Goal: Task Accomplishment & Management: Manage account settings

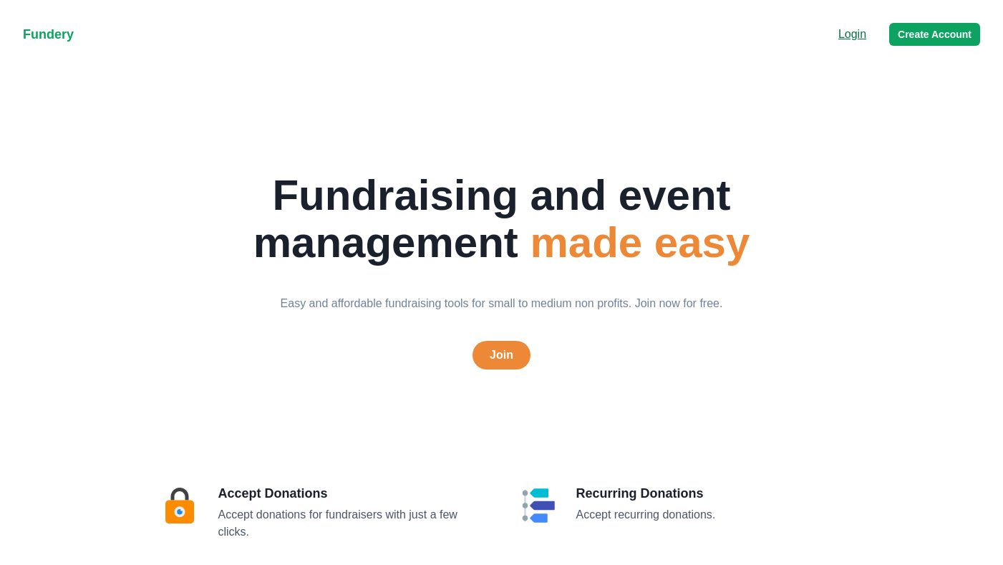
click at [854, 37] on p "Login" at bounding box center [852, 34] width 28 height 17
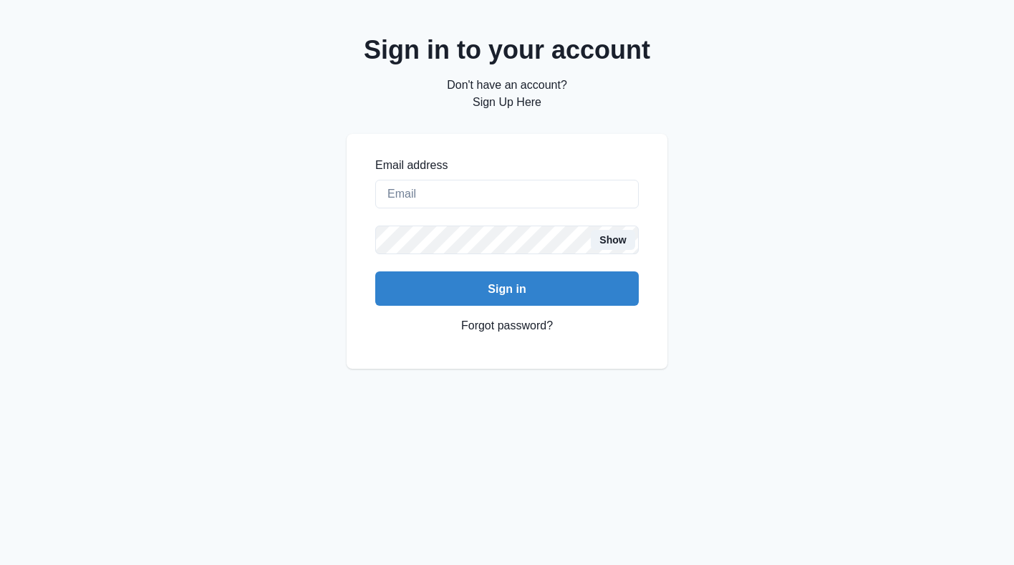
click at [544, 165] on label "Email address" at bounding box center [502, 165] width 255 height 17
click at [544, 180] on input "Email address" at bounding box center [506, 194] width 263 height 29
click at [530, 187] on input "Email address" at bounding box center [506, 194] width 263 height 29
type input "[EMAIL_ADDRESS][DOMAIN_NAME]"
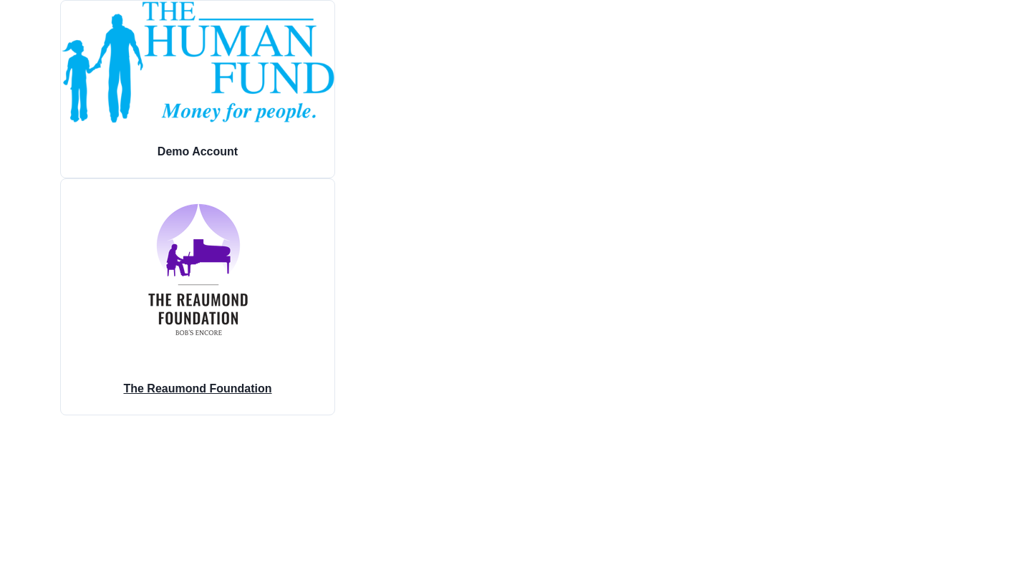
click at [247, 238] on img at bounding box center [197, 269] width 185 height 181
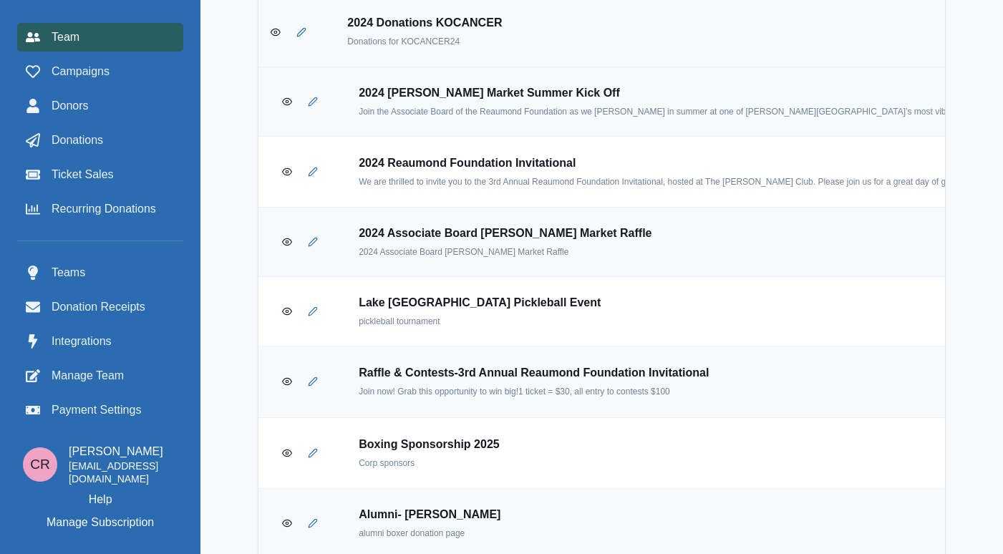
scroll to position [2223, 0]
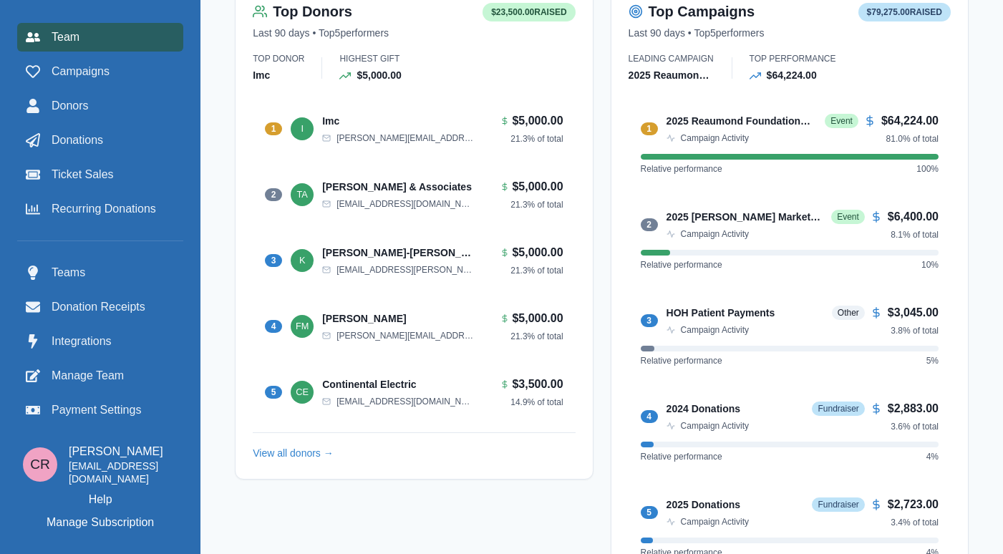
scroll to position [591, 0]
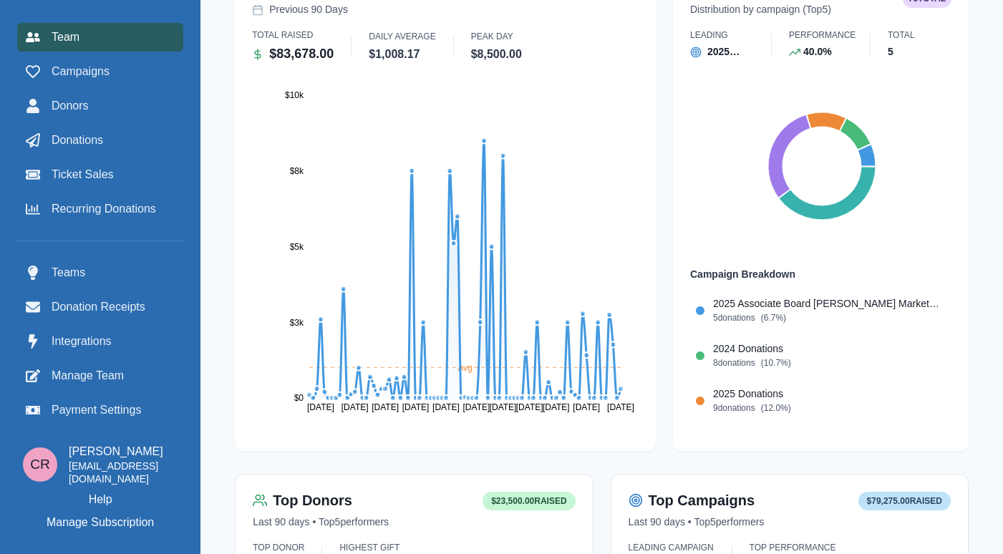
scroll to position [254, 0]
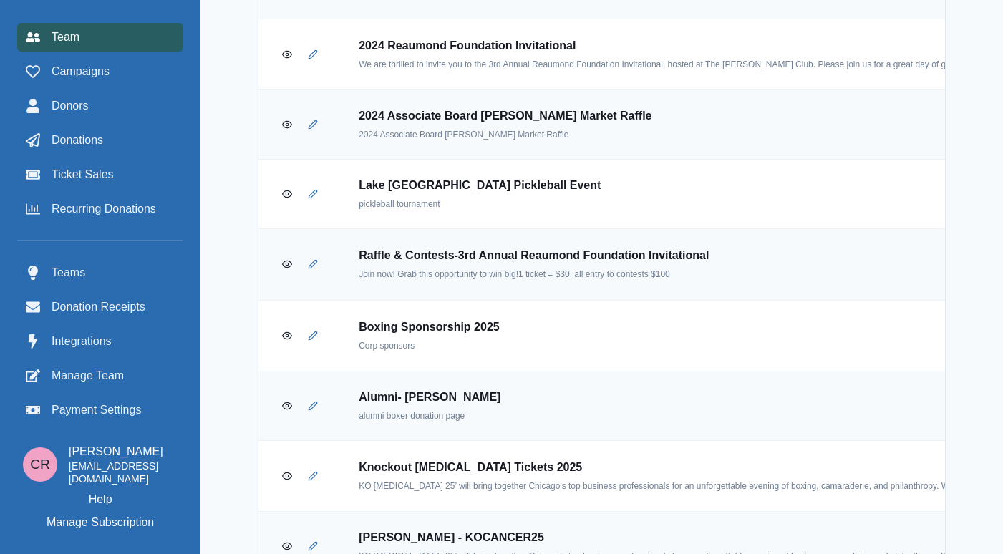
scroll to position [2954, 0]
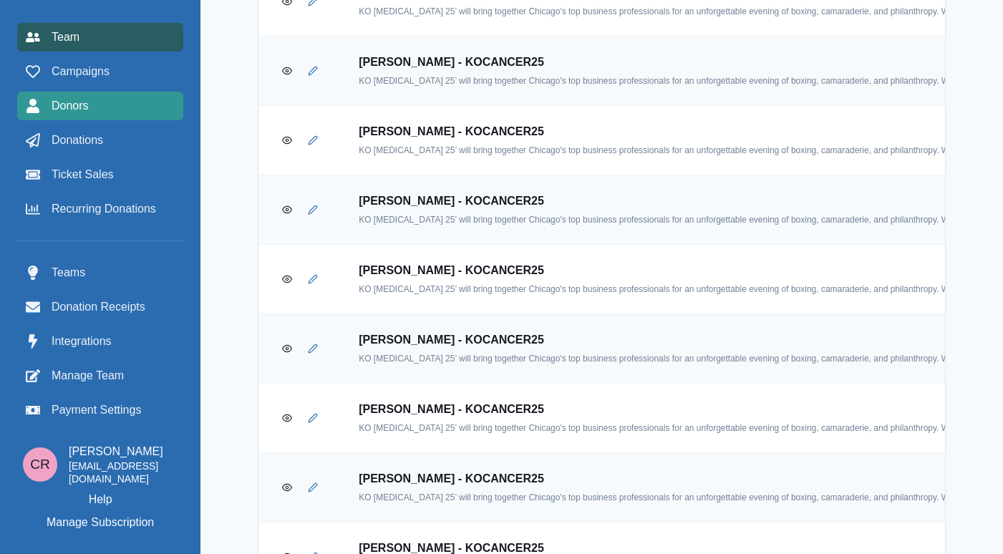
click at [91, 97] on div "Donors" at bounding box center [100, 105] width 149 height 17
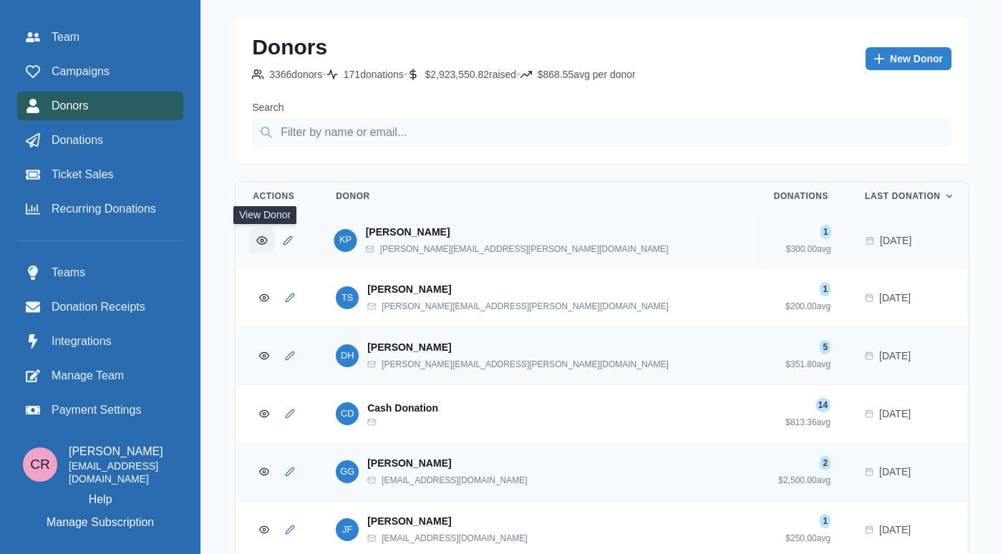
click at [255, 243] on button "View Donor" at bounding box center [261, 239] width 25 height 25
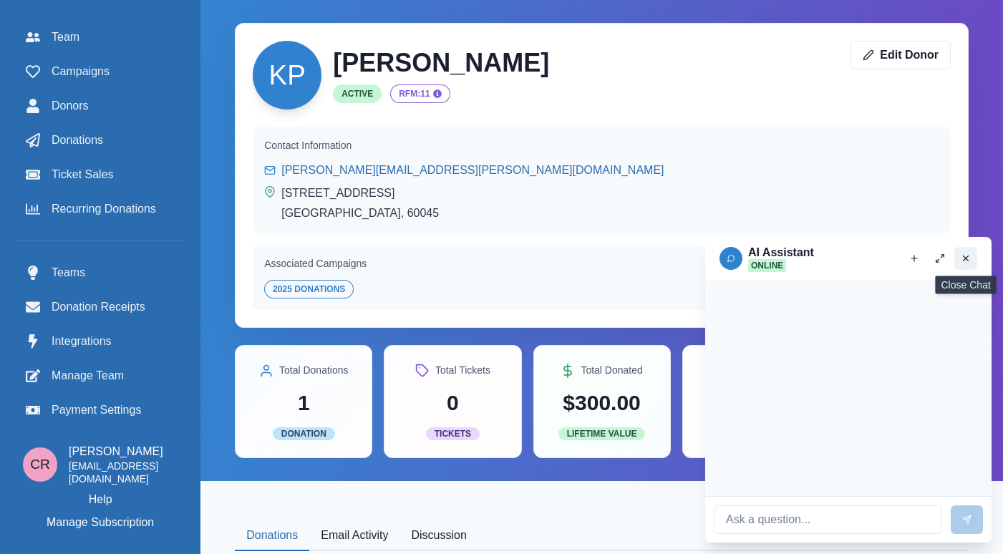
click at [968, 258] on icon "Close chat" at bounding box center [966, 258] width 10 height 10
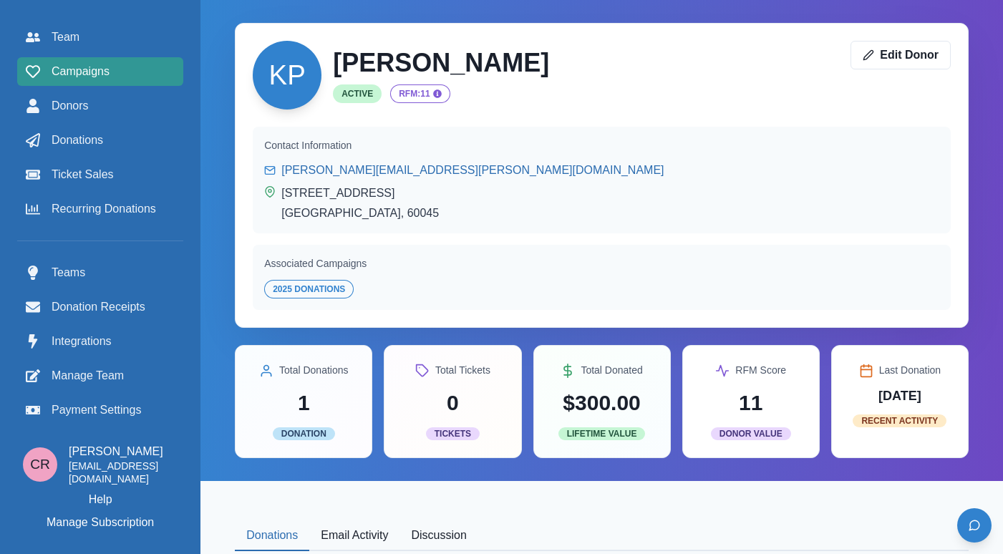
click at [114, 72] on div "Campaigns" at bounding box center [100, 71] width 149 height 17
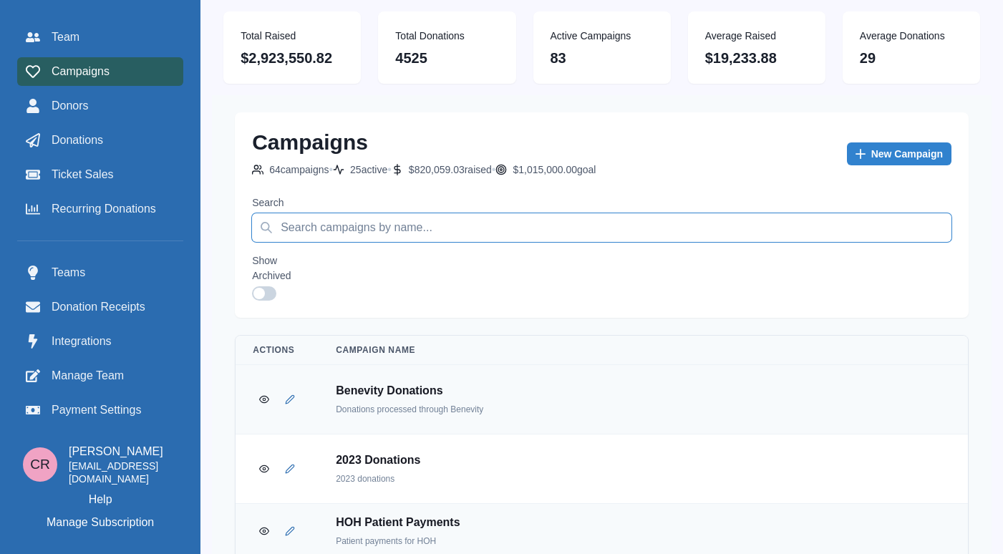
click at [369, 240] on input "Search" at bounding box center [601, 227] width 699 height 29
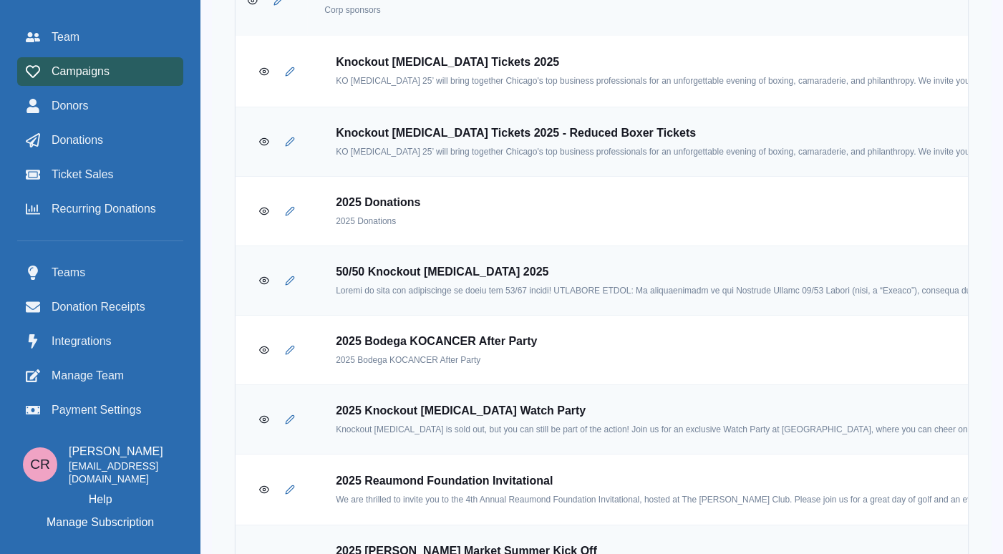
scroll to position [415, 0]
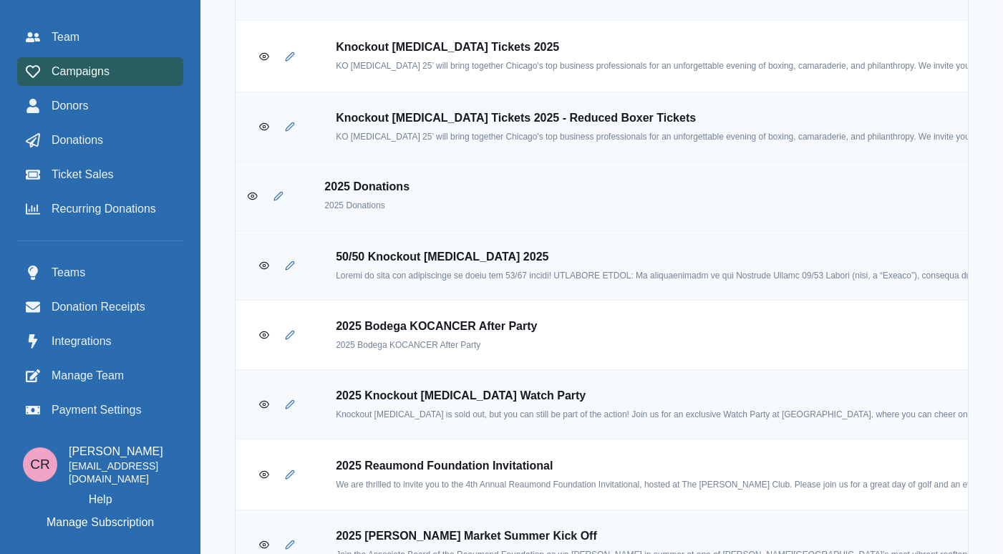
type input "2025"
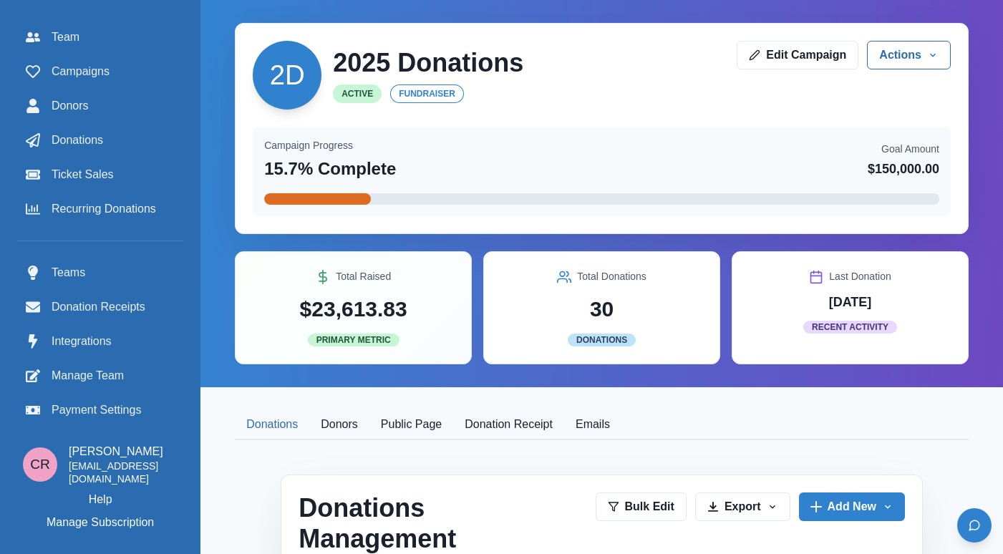
click at [409, 432] on button "Public Page" at bounding box center [411, 425] width 84 height 30
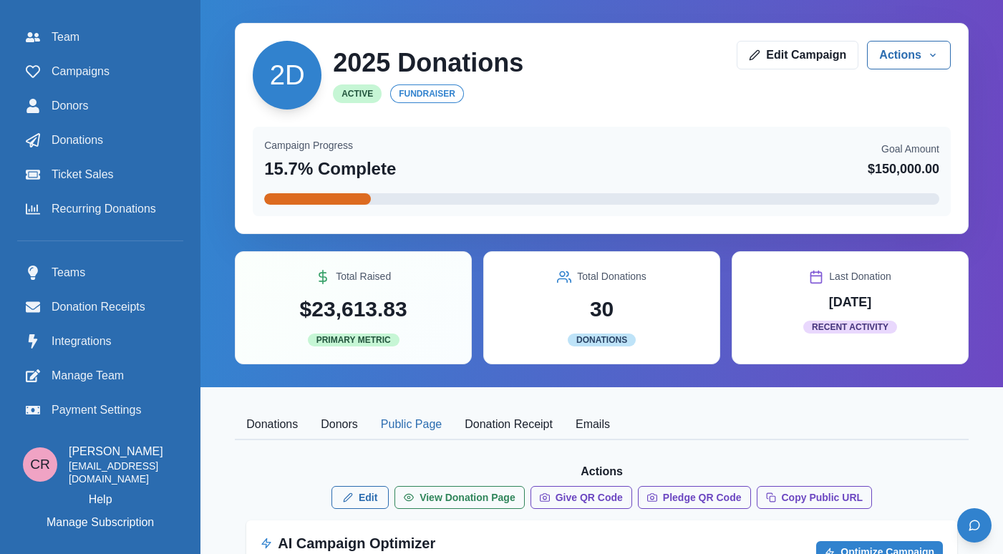
scroll to position [268, 0]
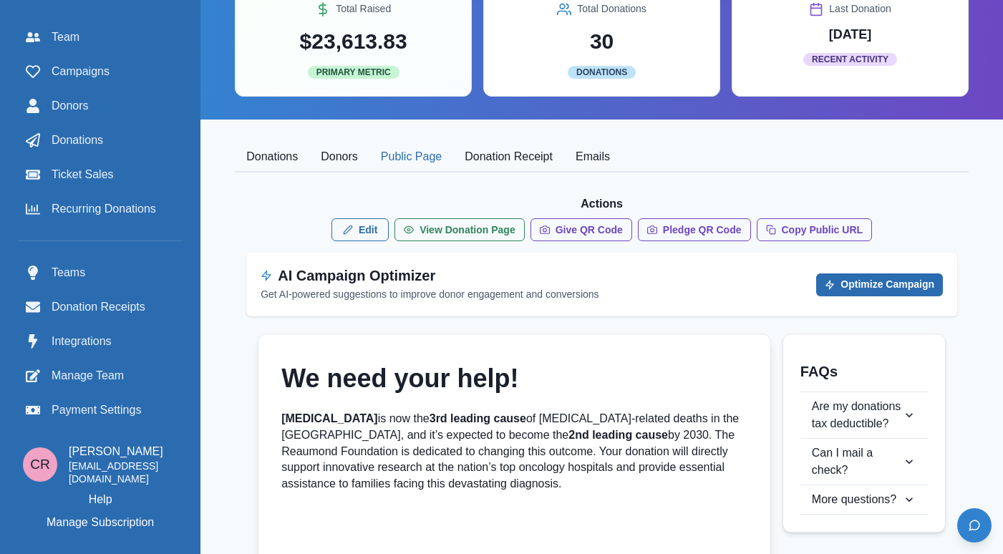
click at [861, 277] on button "Optimize Campaign" at bounding box center [879, 284] width 127 height 23
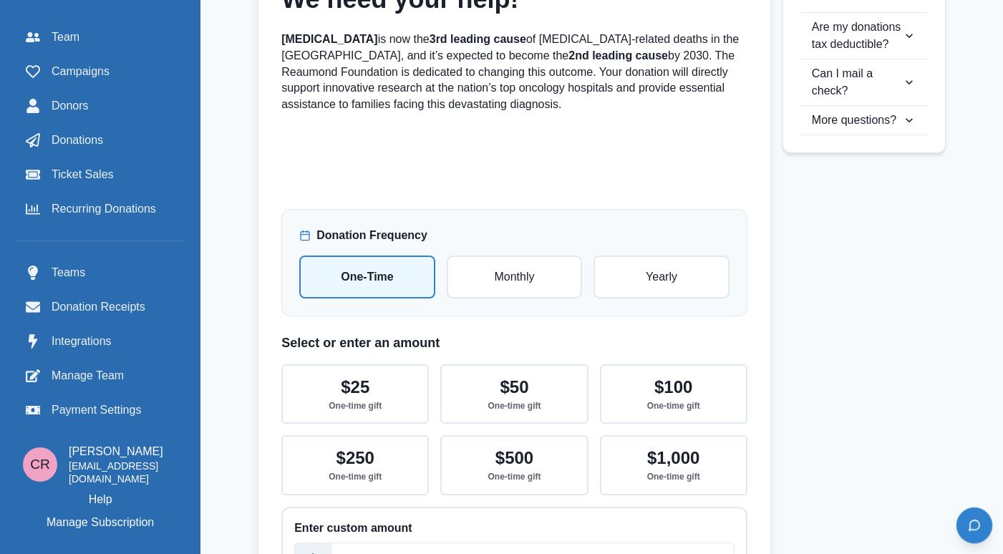
scroll to position [1725, 3]
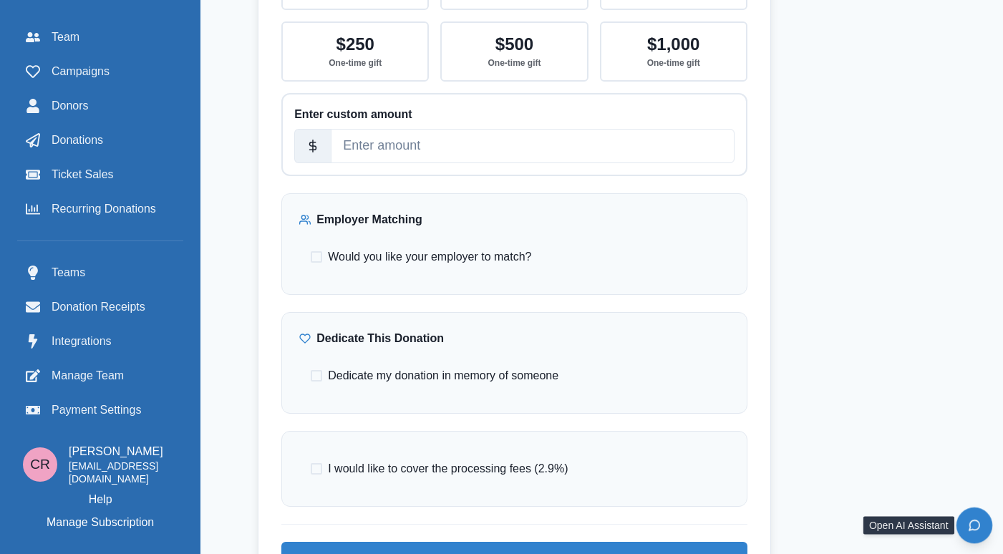
click at [976, 520] on icon "Open chat" at bounding box center [974, 525] width 10 height 10
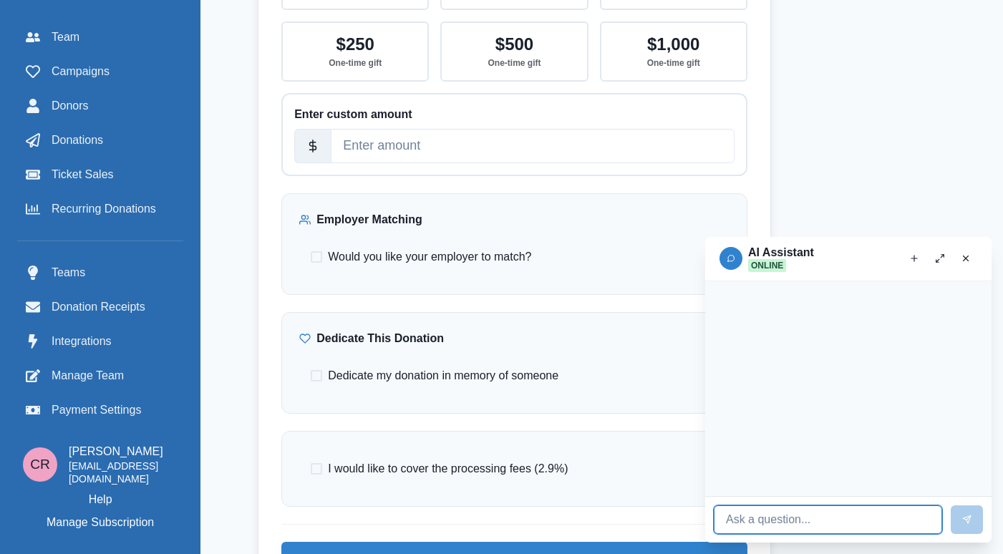
click at [866, 521] on input at bounding box center [828, 519] width 228 height 29
type input "How is this campaign doing? What"
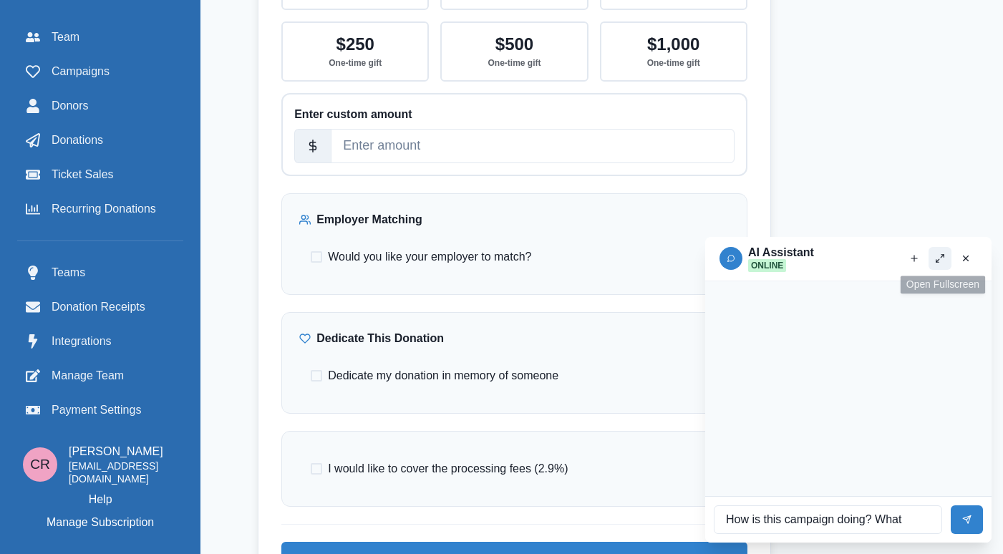
click at [936, 260] on polyline "Open fullscreen" at bounding box center [937, 261] width 3 height 3
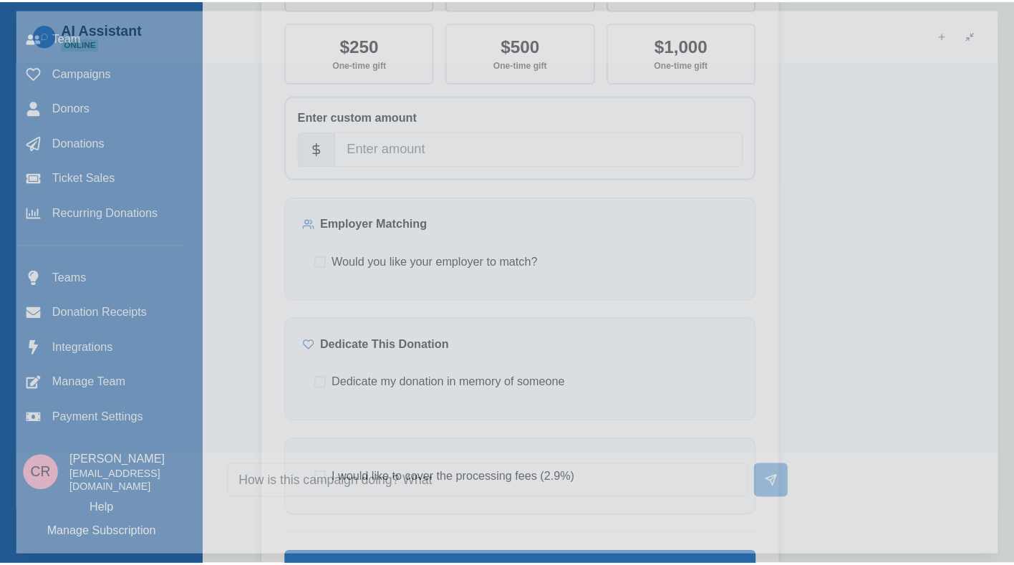
scroll to position [1725, 0]
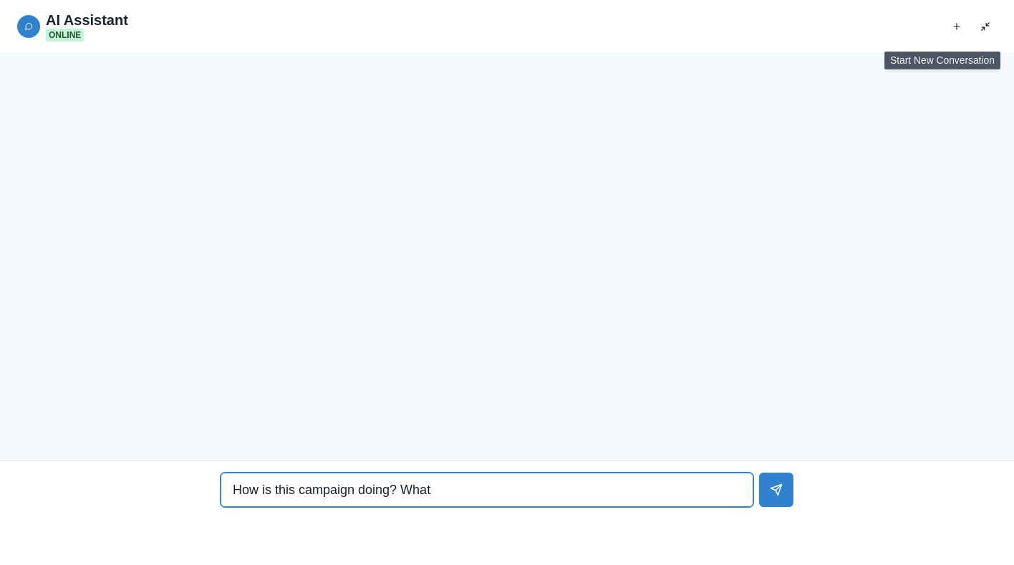
click at [628, 485] on input "How is this campaign doing? What" at bounding box center [486, 489] width 533 height 34
type input "How is this campaign doing? What can and should I be doing better?"
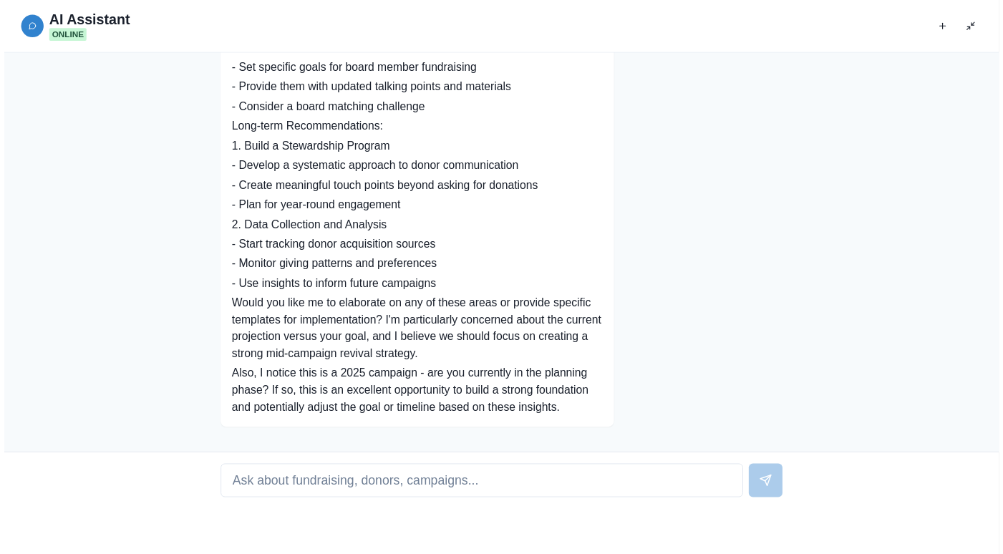
scroll to position [1045, 0]
click at [978, 25] on button "Exit fullscreen" at bounding box center [984, 26] width 23 height 23
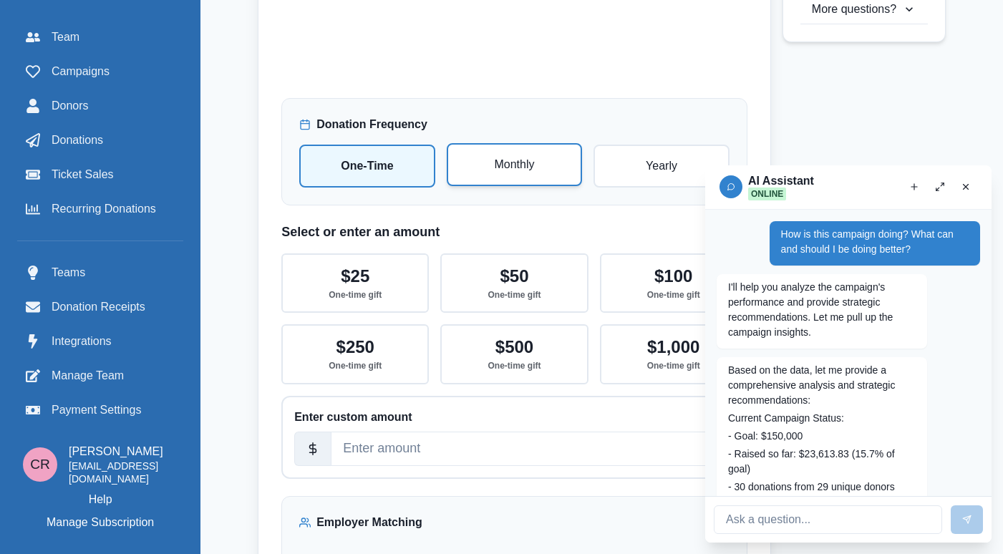
scroll to position [1891, 0]
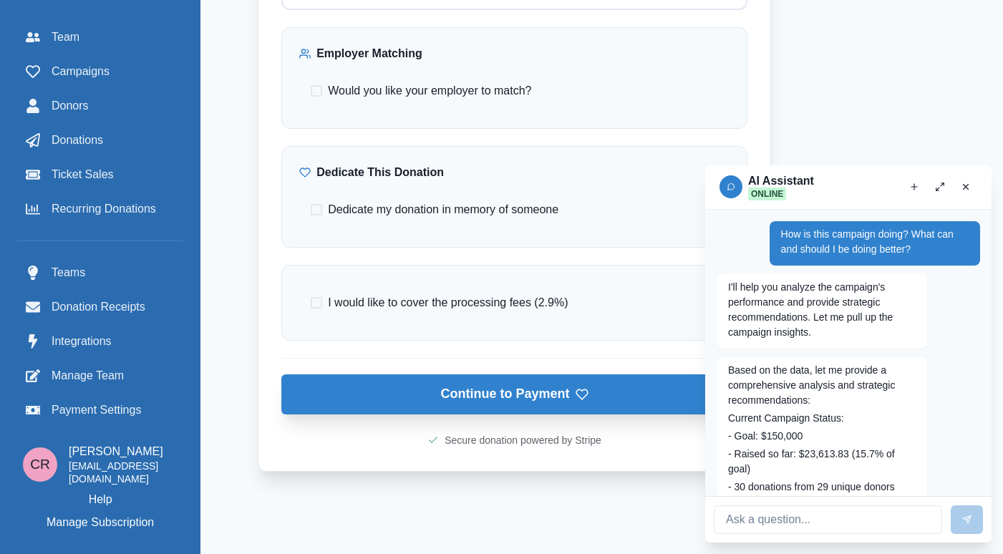
click at [502, 394] on button "Continue to Payment" at bounding box center [514, 394] width 466 height 40
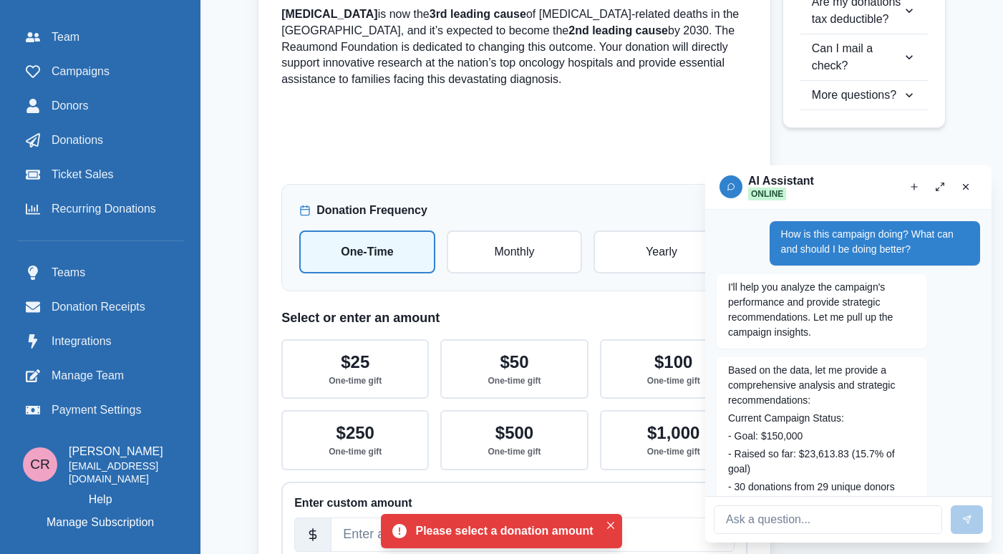
scroll to position [1439, 0]
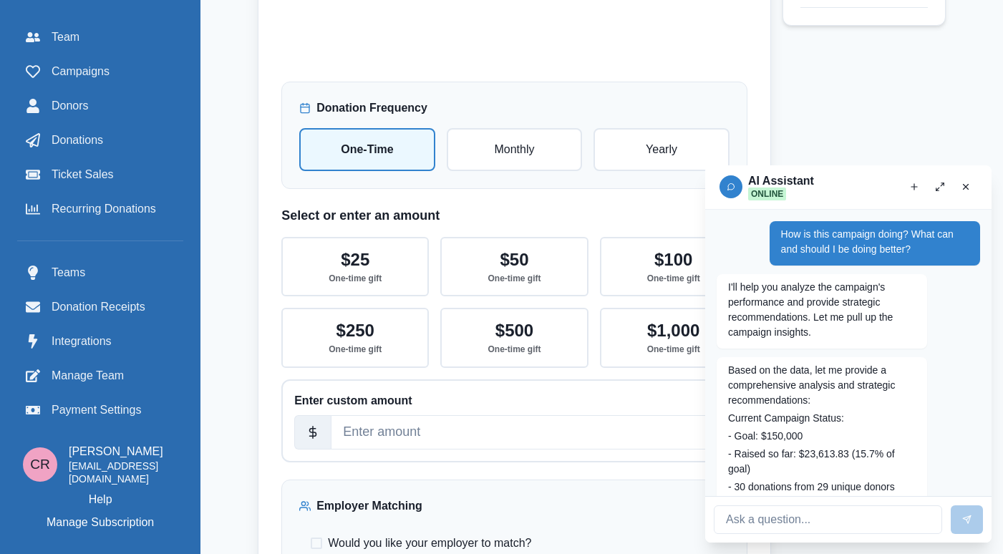
click at [523, 298] on div "$25 One-time gift $50 One-time gift $100 One-time gift $250 One-time gift $500 …" at bounding box center [514, 302] width 466 height 130
click at [84, 107] on span "Donors" at bounding box center [70, 105] width 37 height 17
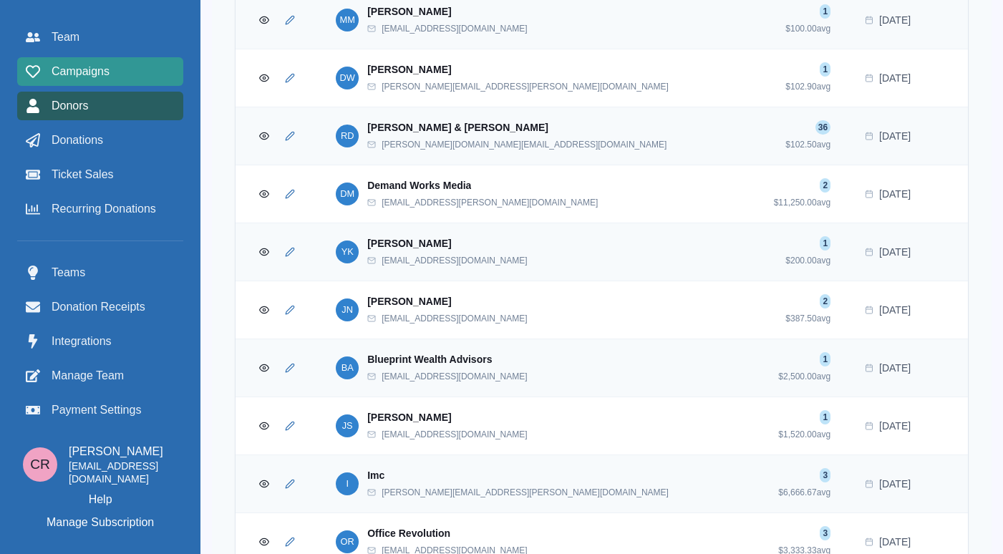
scroll to position [1439, 0]
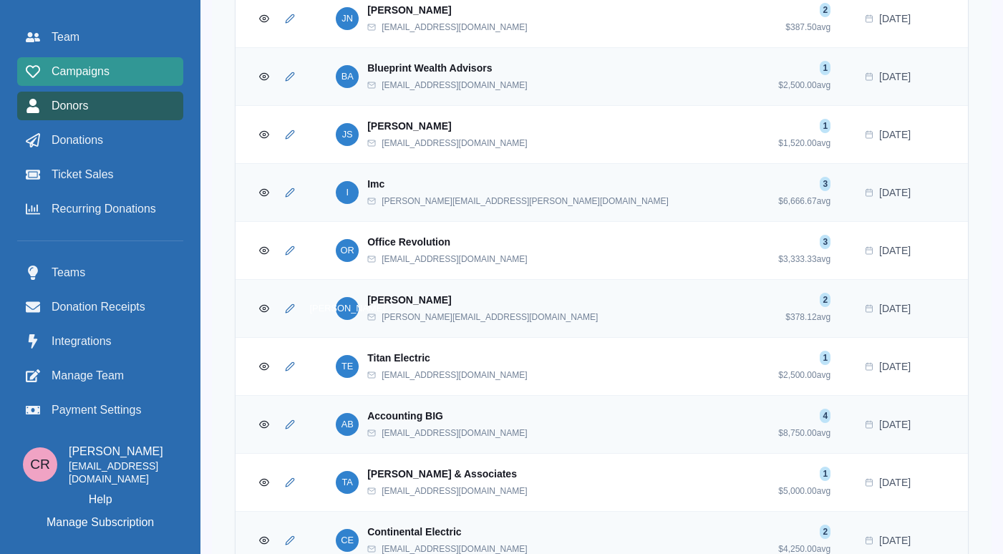
click at [110, 66] on div "Campaigns" at bounding box center [100, 71] width 149 height 17
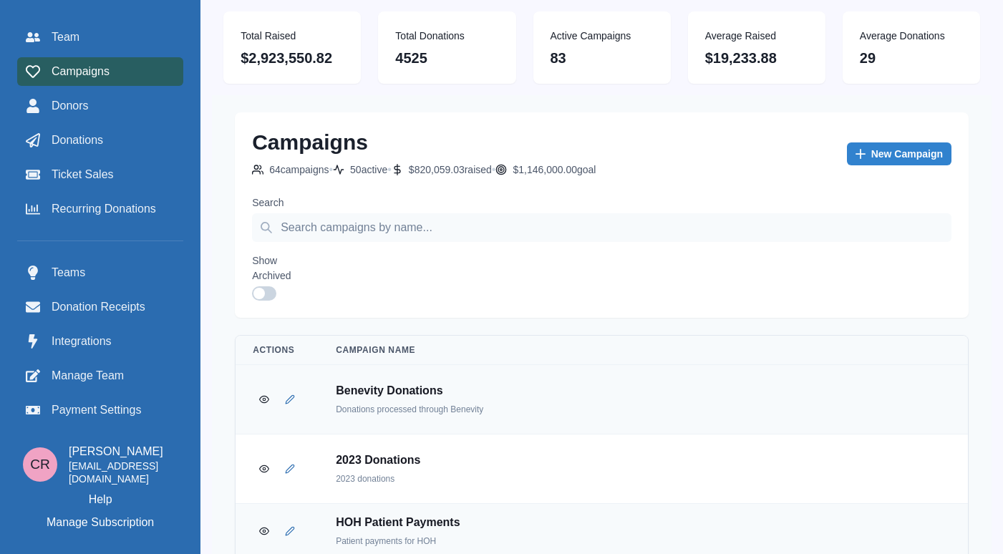
scroll to position [906, 0]
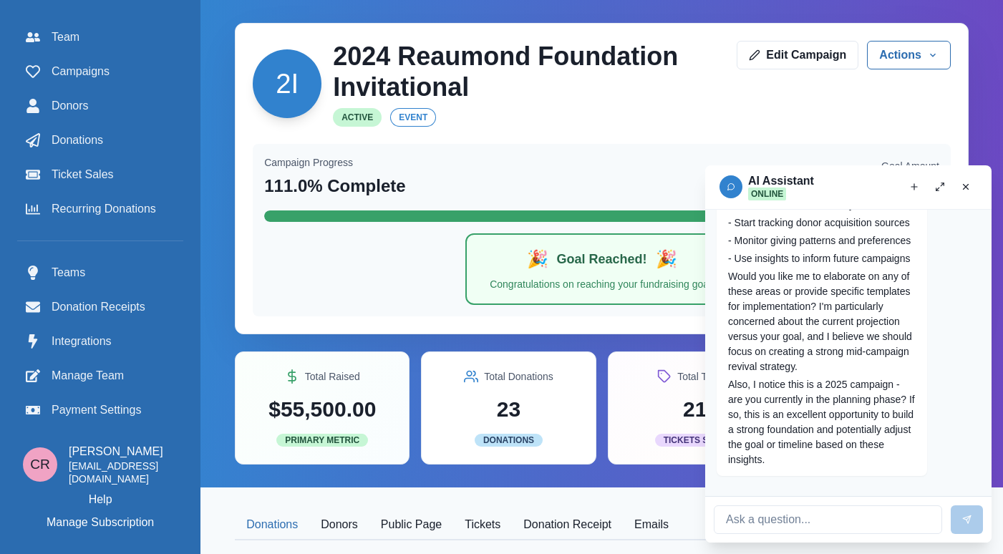
scroll to position [1424, 0]
click at [966, 185] on line "Close chat" at bounding box center [965, 187] width 5 height 5
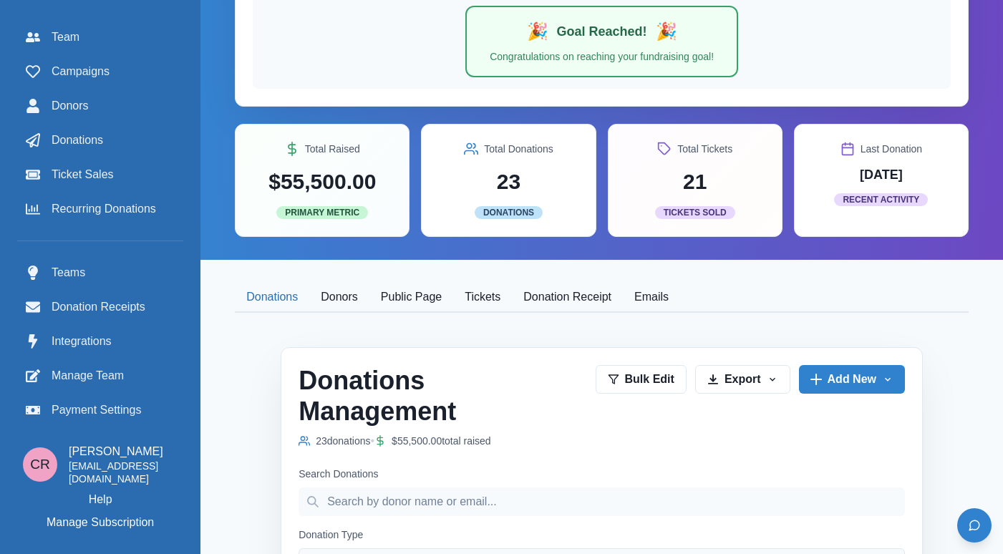
scroll to position [0, 0]
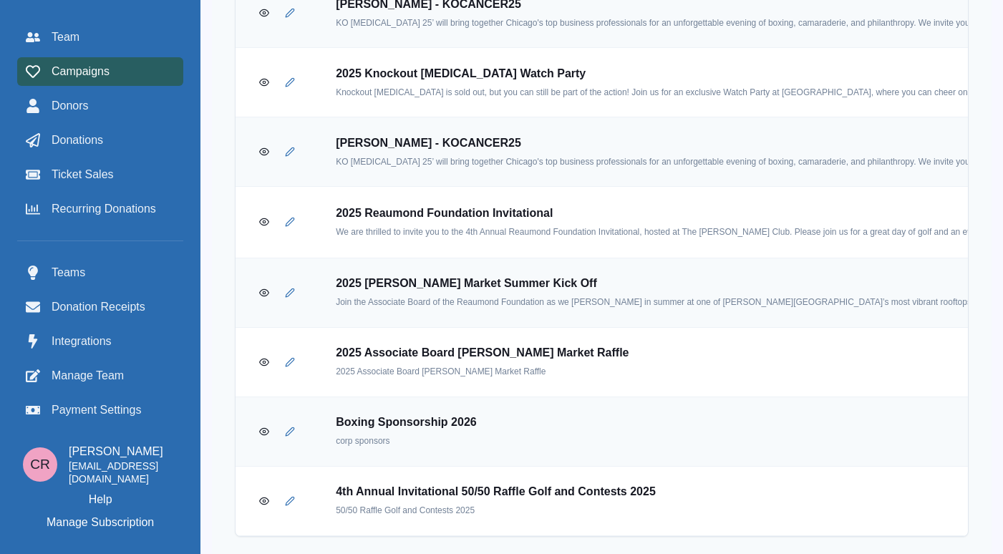
scroll to position [0, 11]
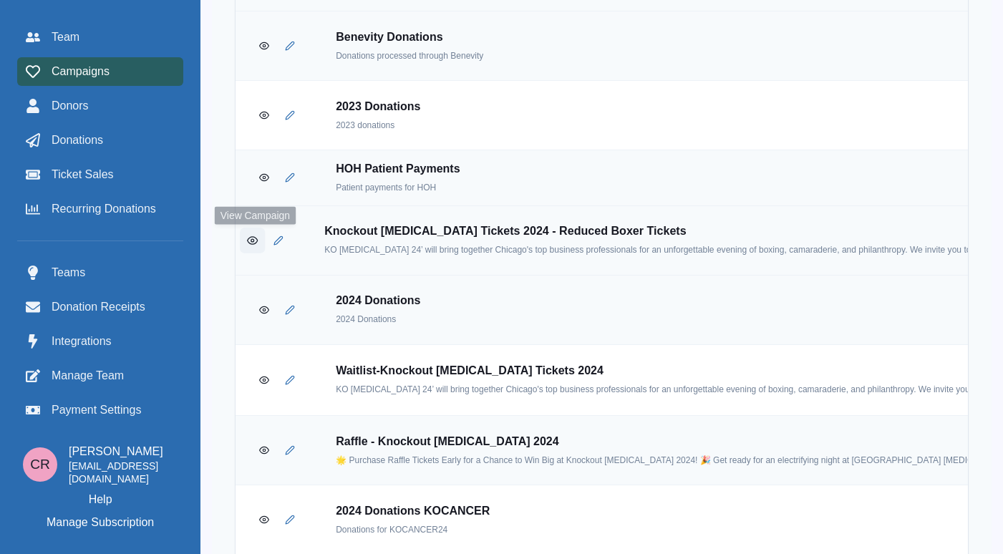
click at [240, 241] on button "View Campaign" at bounding box center [252, 240] width 25 height 25
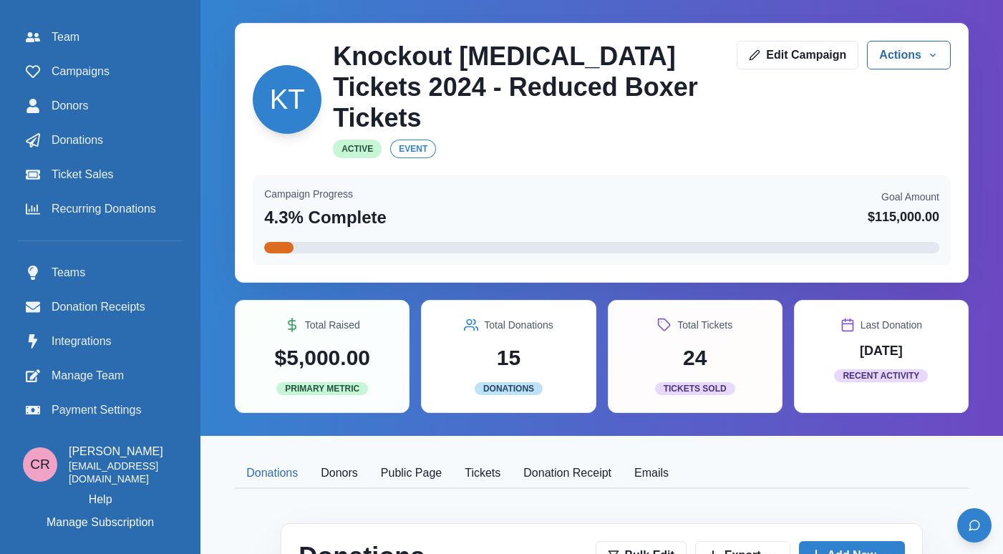
click at [799, 36] on div "KT Knockout Cancer Tickets 2024 - Reduced Boxer Tickets Active event Edit Campa…" at bounding box center [602, 153] width 734 height 260
click at [797, 61] on link "Edit Campaign" at bounding box center [798, 54] width 122 height 29
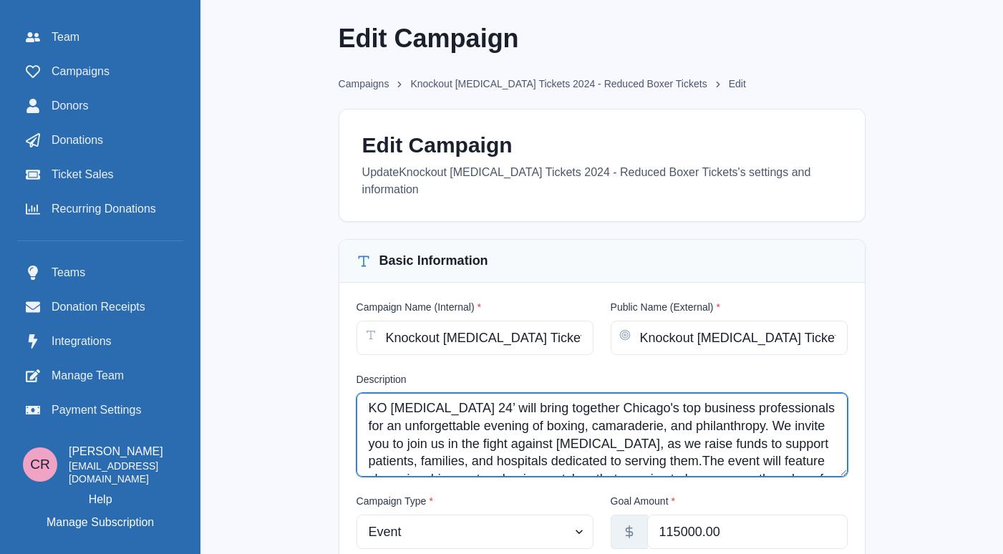
scroll to position [106, 0]
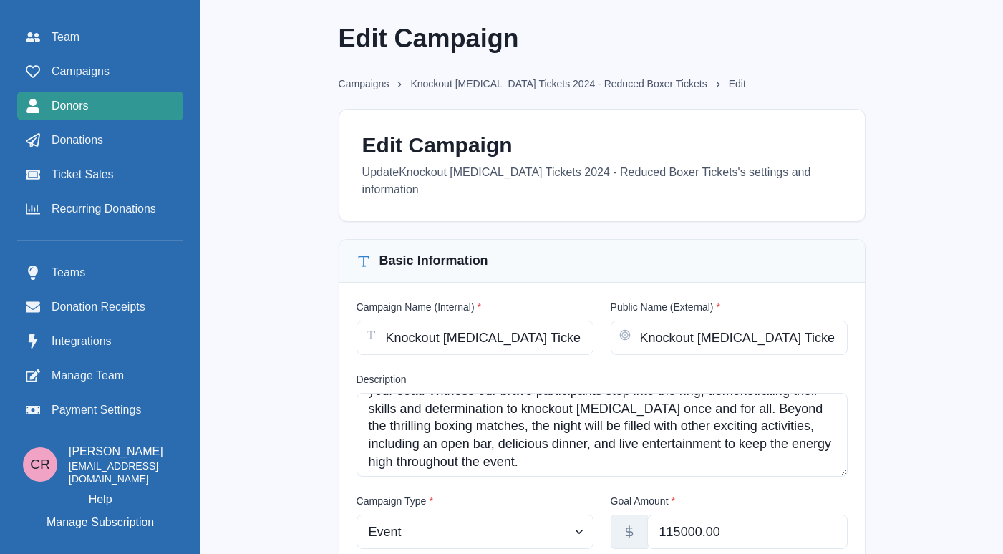
click at [122, 115] on link "Donors" at bounding box center [100, 106] width 166 height 29
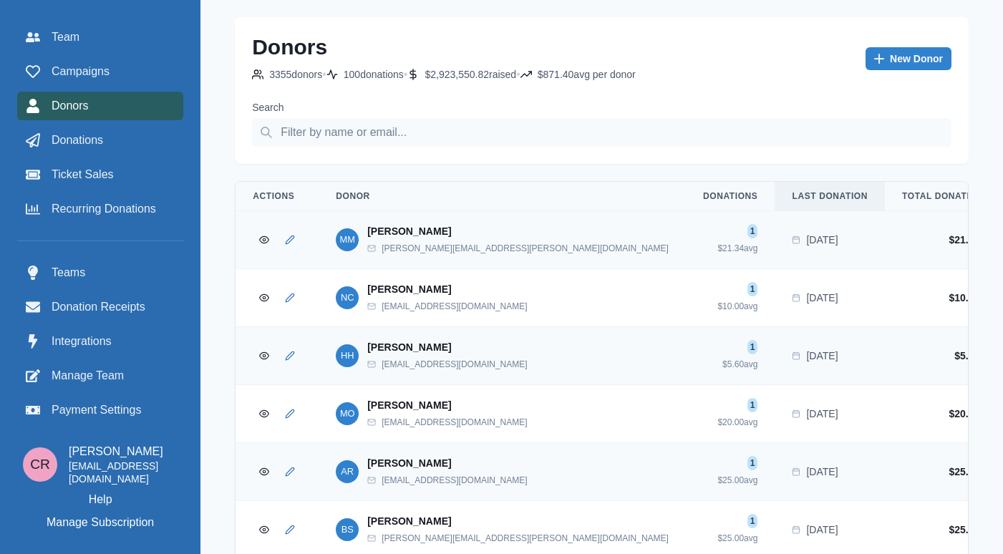
click at [792, 195] on p "Last Donation" at bounding box center [830, 195] width 76 height 11
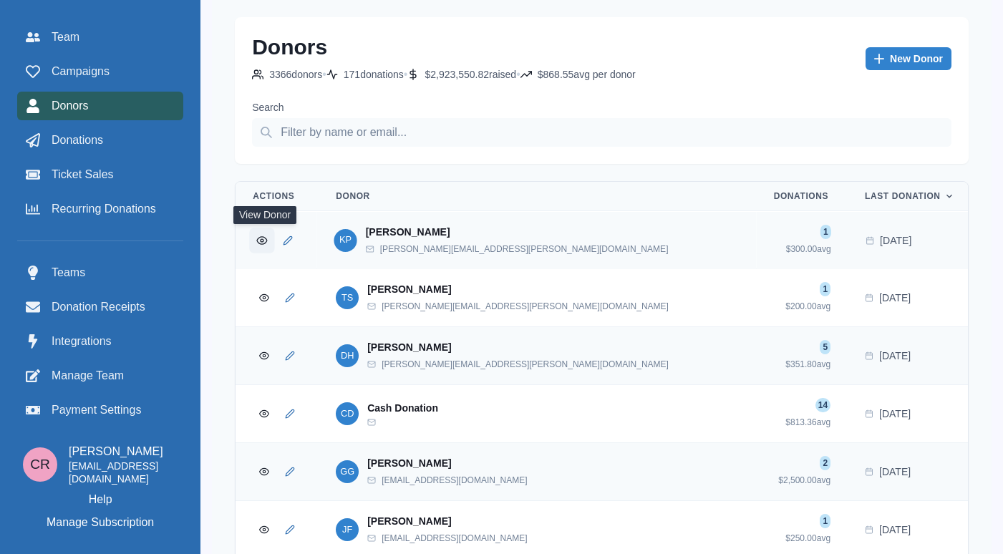
click at [261, 236] on icon "View Donor" at bounding box center [261, 239] width 11 height 11
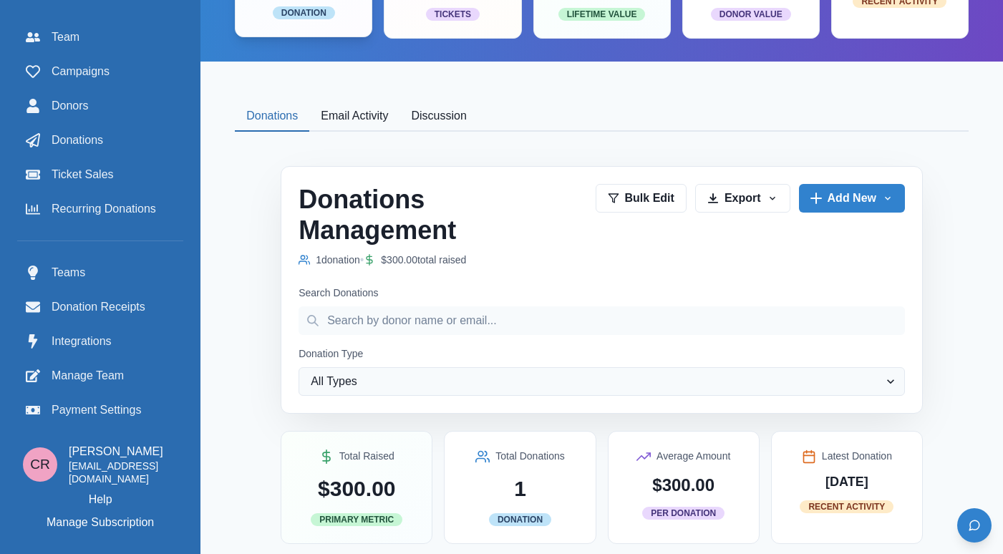
scroll to position [576, 0]
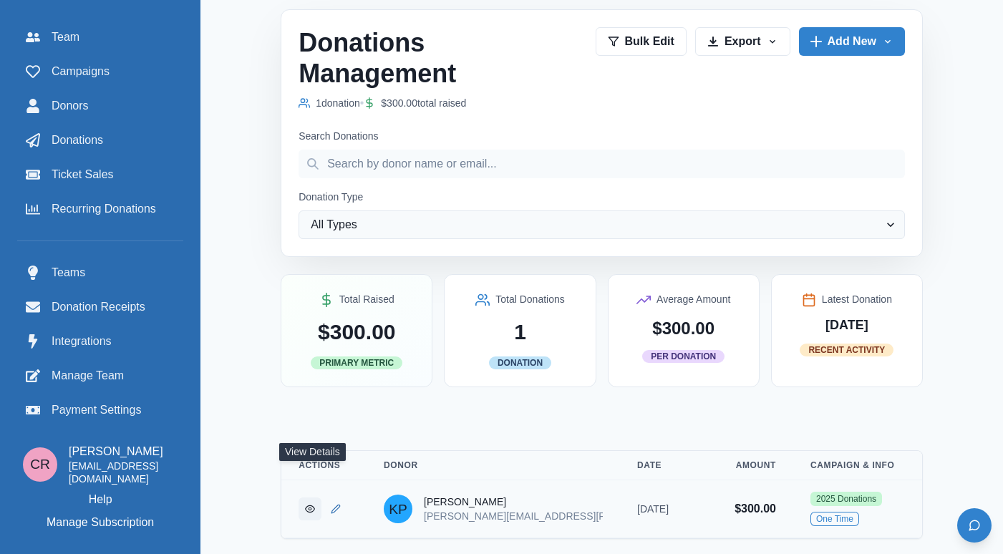
click at [306, 504] on icon "View Donation" at bounding box center [310, 509] width 10 height 10
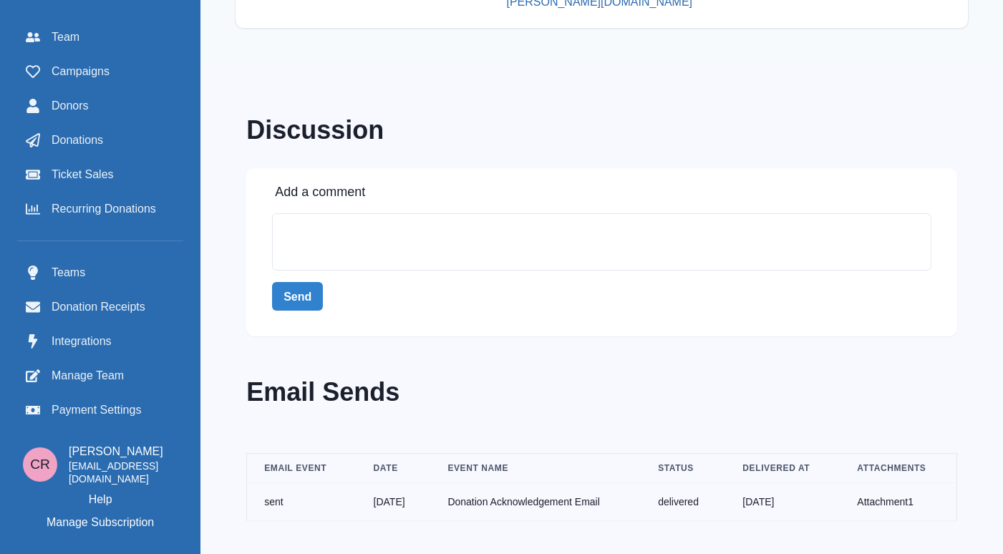
scroll to position [768, 0]
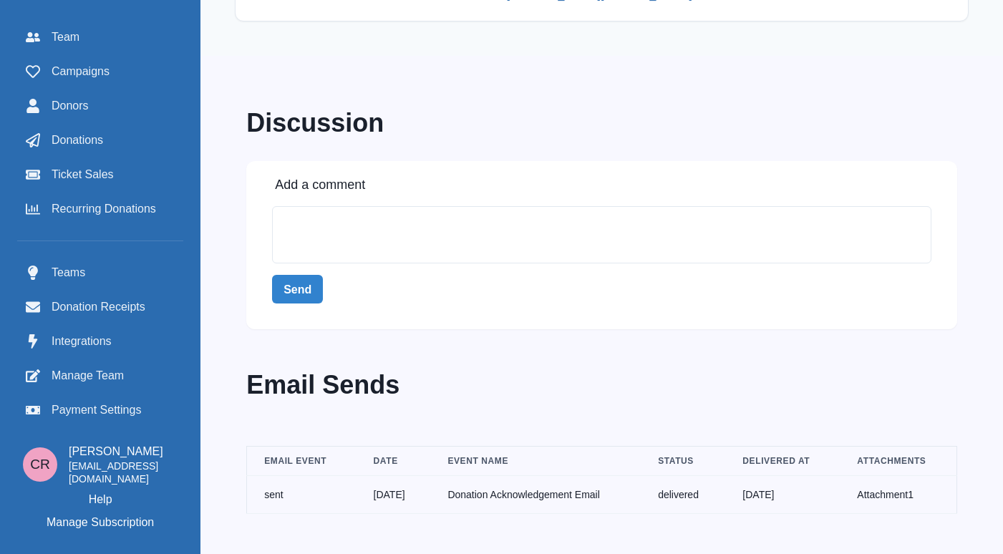
click at [881, 489] on link "Attachment 1" at bounding box center [885, 494] width 57 height 11
click at [116, 126] on link "Donations" at bounding box center [100, 140] width 166 height 29
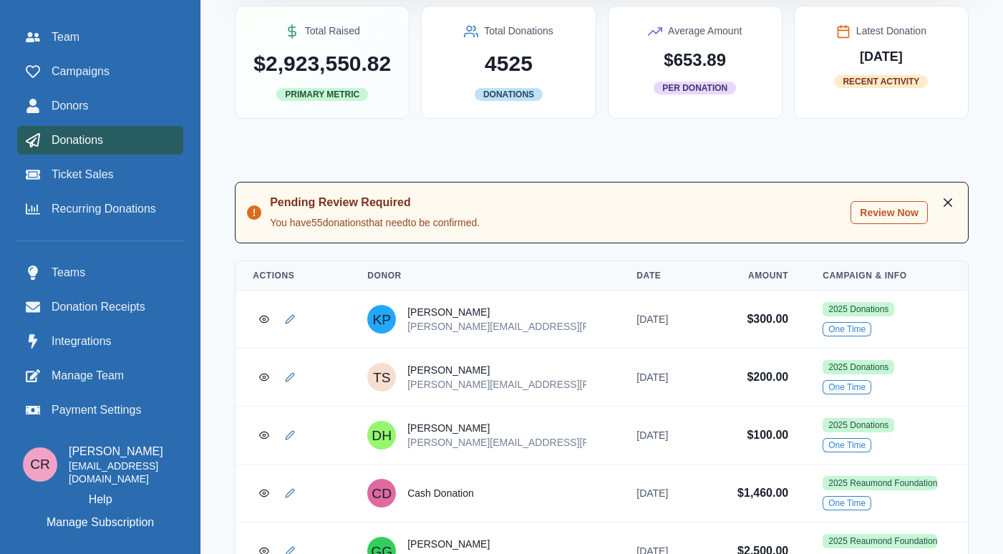
scroll to position [89, 0]
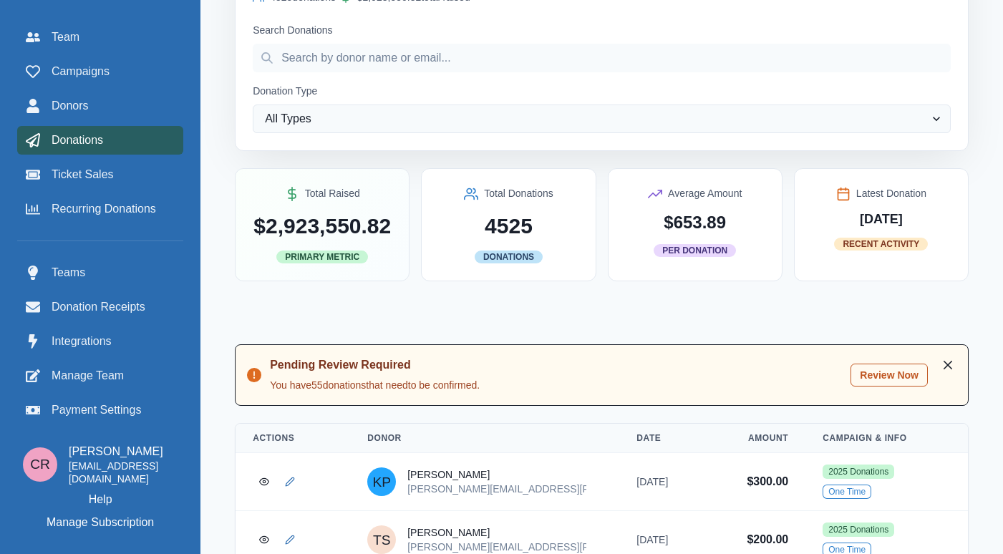
click at [900, 375] on button "Review Now" at bounding box center [888, 375] width 77 height 23
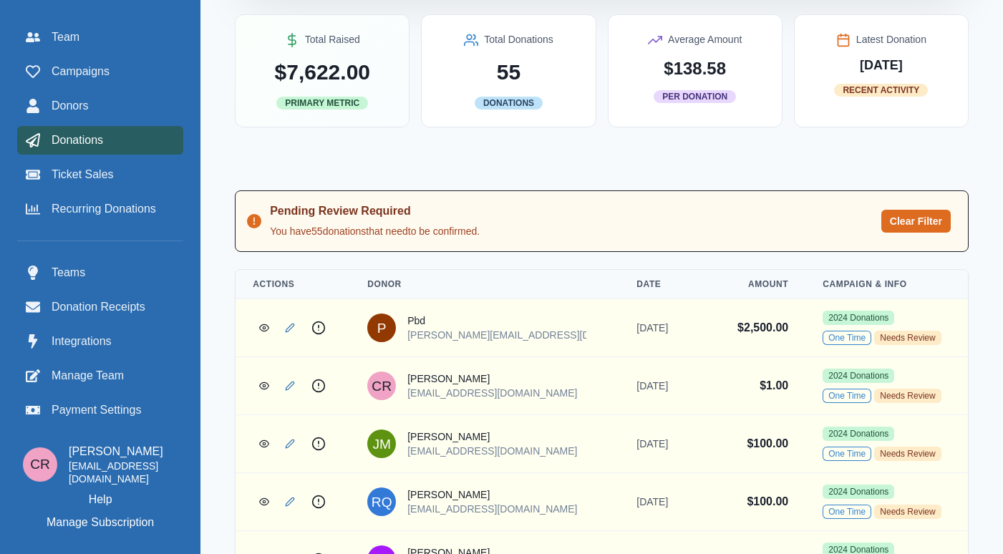
scroll to position [0, 0]
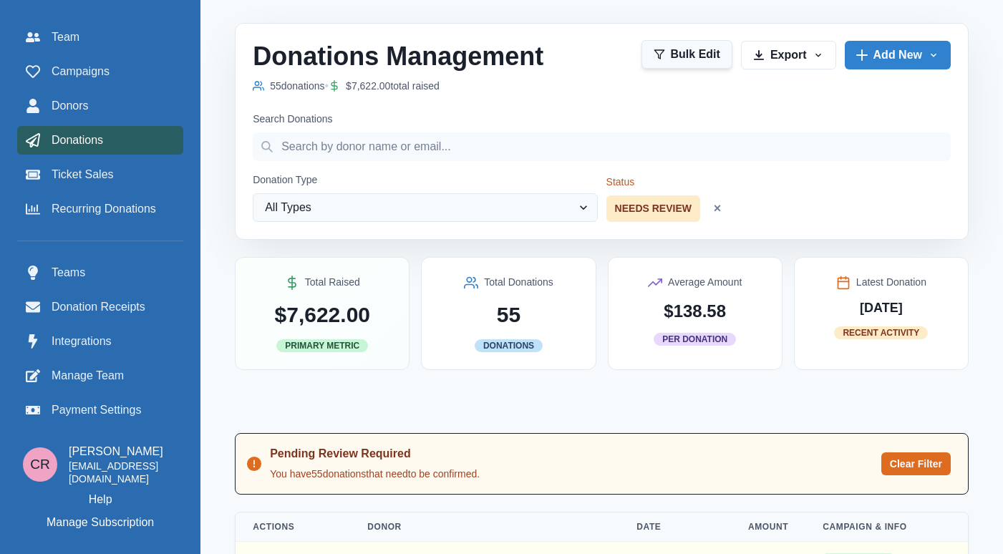
click at [709, 55] on button "Bulk Edit" at bounding box center [686, 54] width 91 height 29
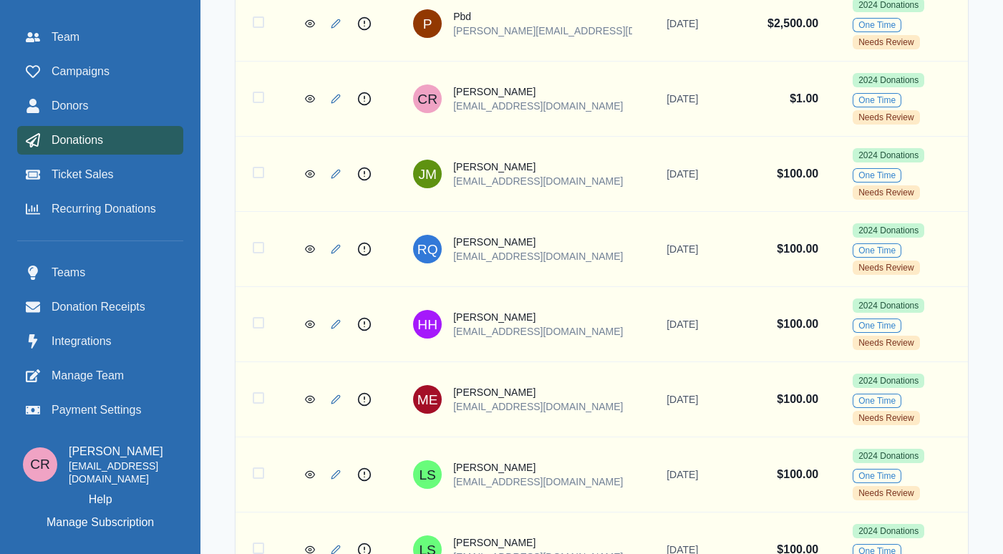
scroll to position [708, 0]
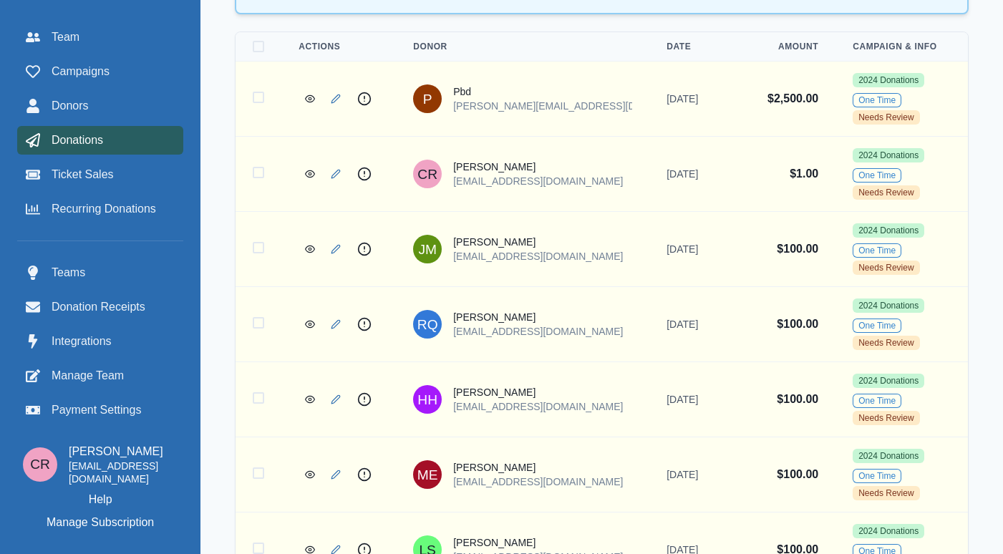
click at [256, 52] on span at bounding box center [258, 46] width 11 height 11
click at [253, 47] on input "Select all donations" at bounding box center [252, 47] width 1 height 1
checkbox input "true"
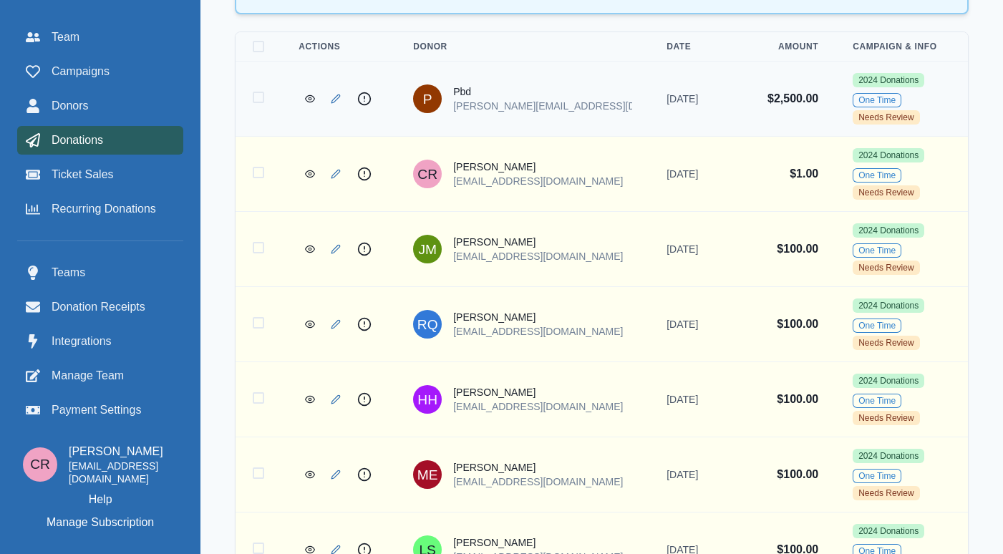
checkbox input "true"
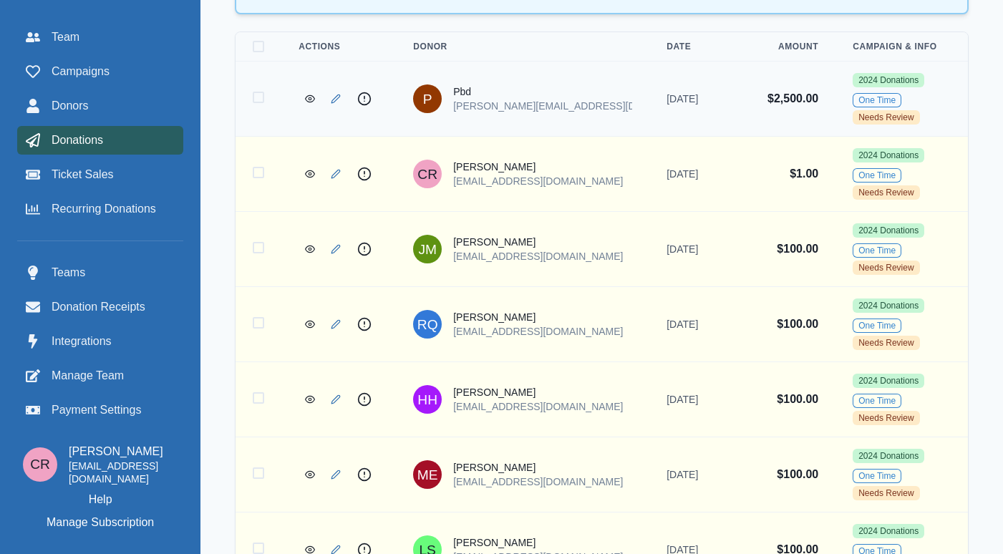
checkbox input "true"
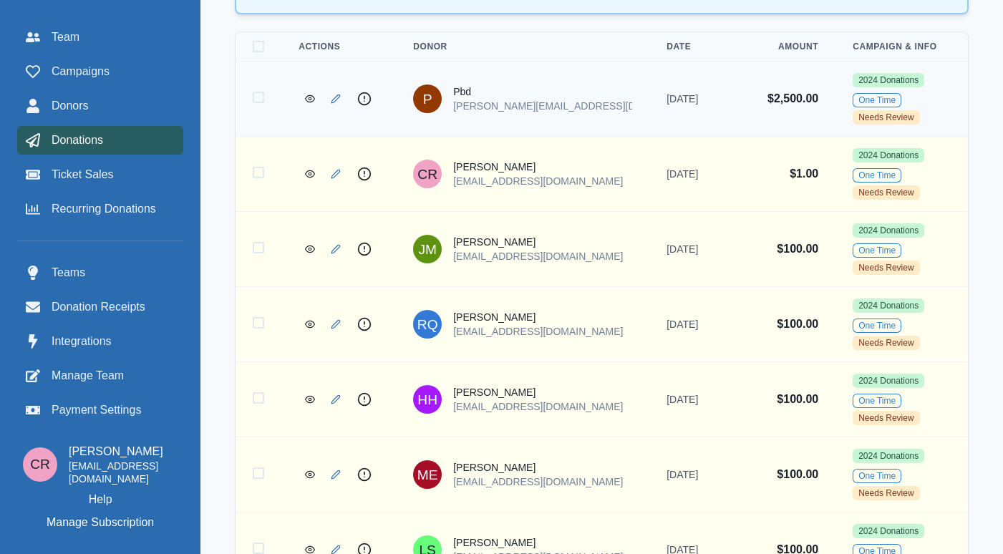
checkbox input "true"
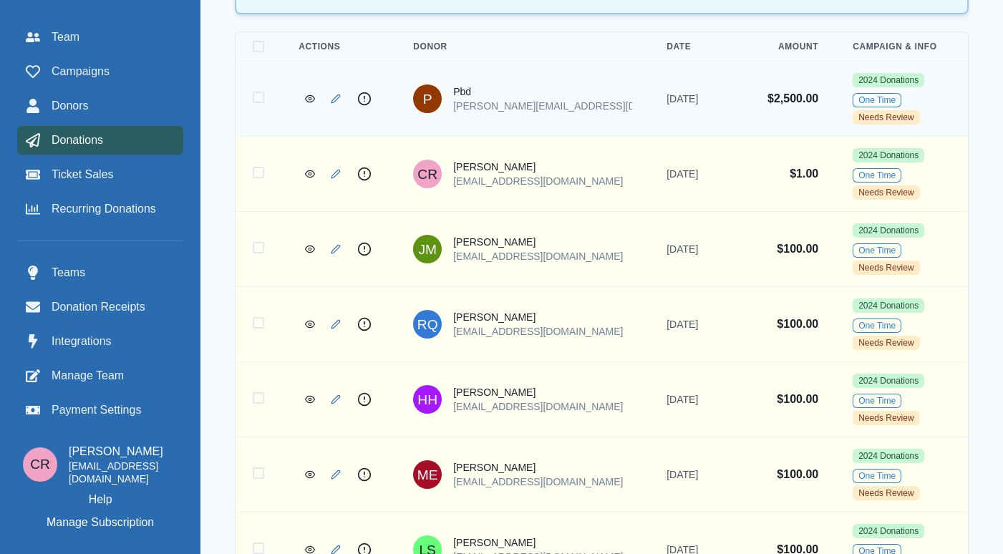
checkbox input "true"
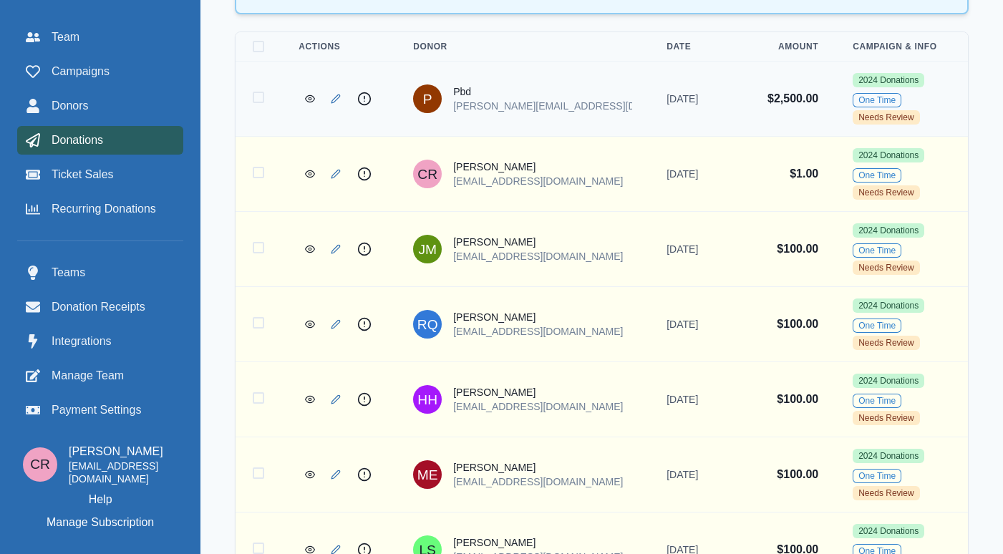
checkbox input "true"
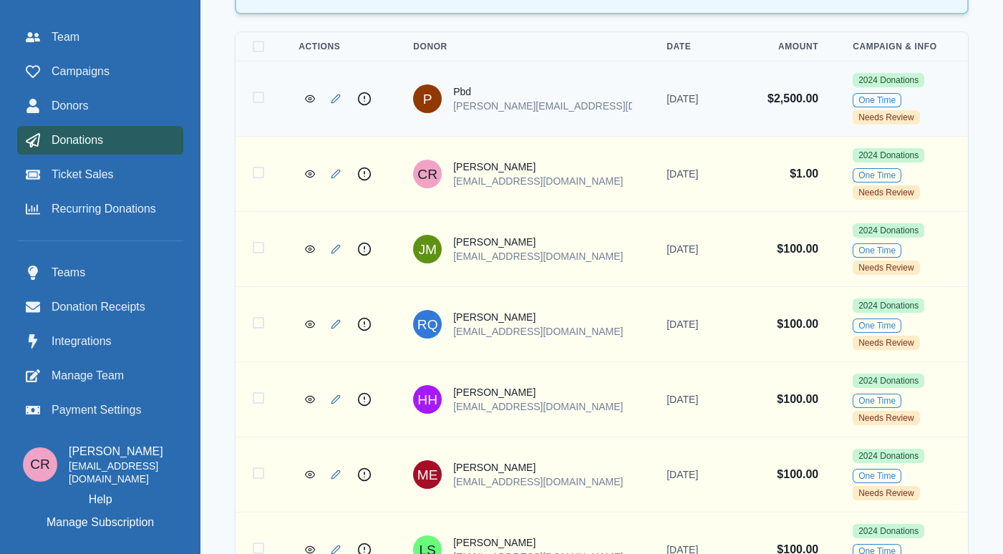
checkbox input "true"
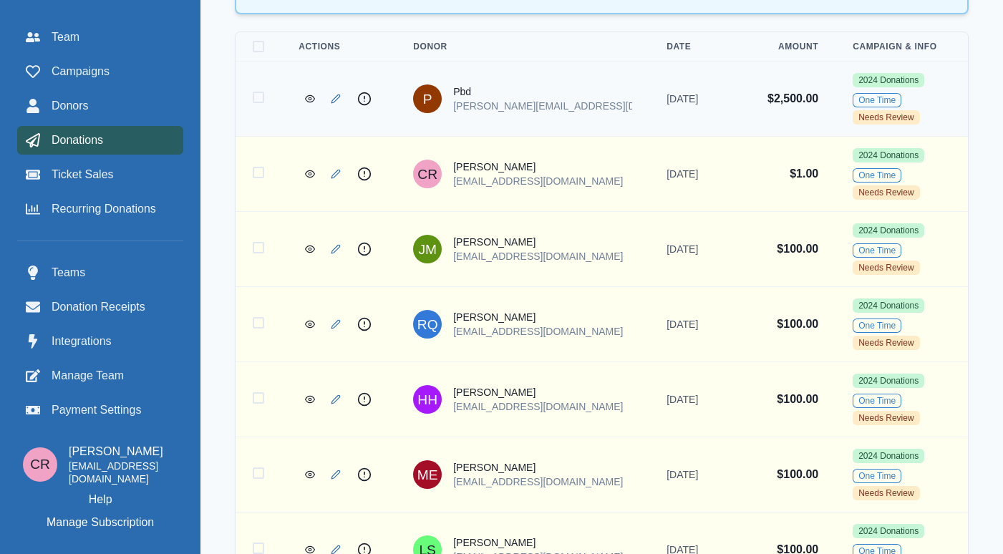
checkbox input "true"
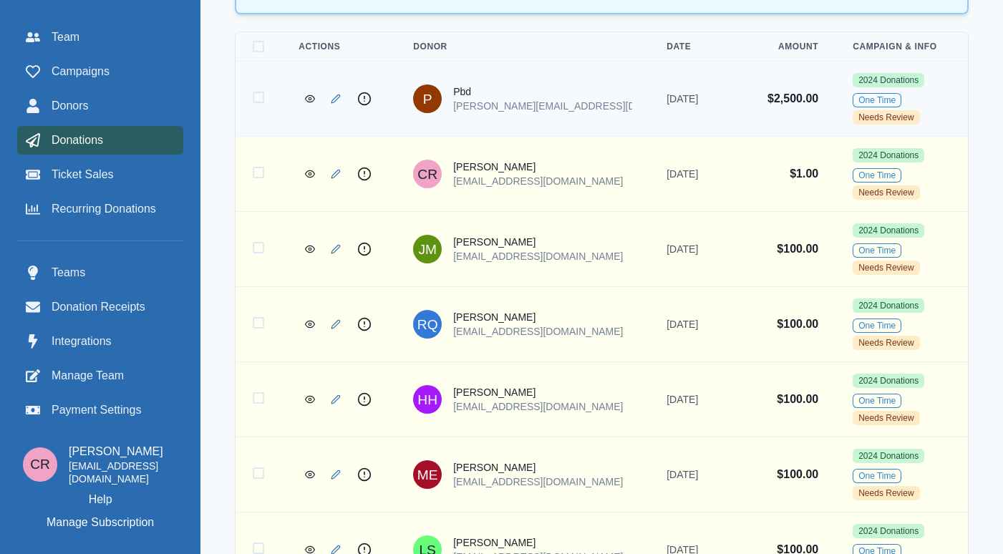
checkbox input "true"
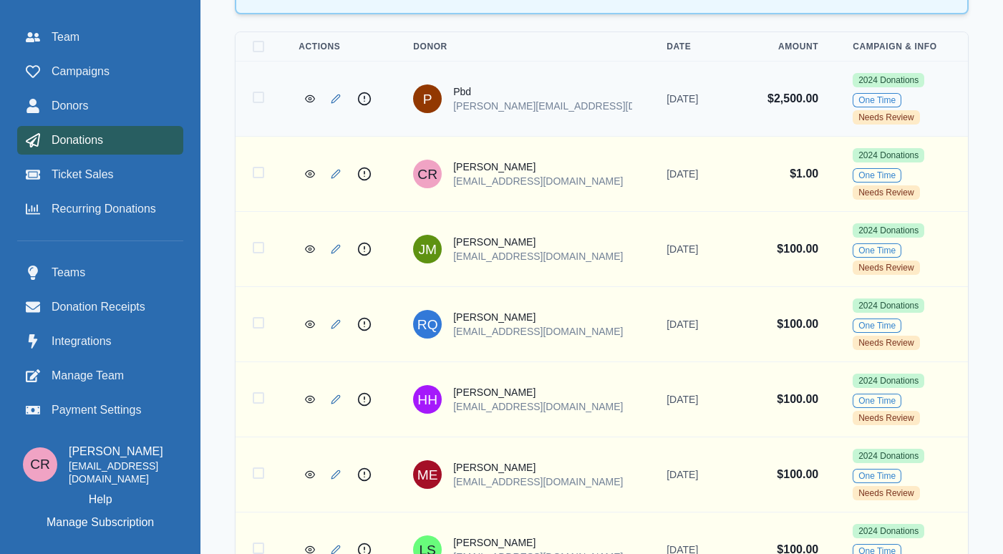
checkbox input "true"
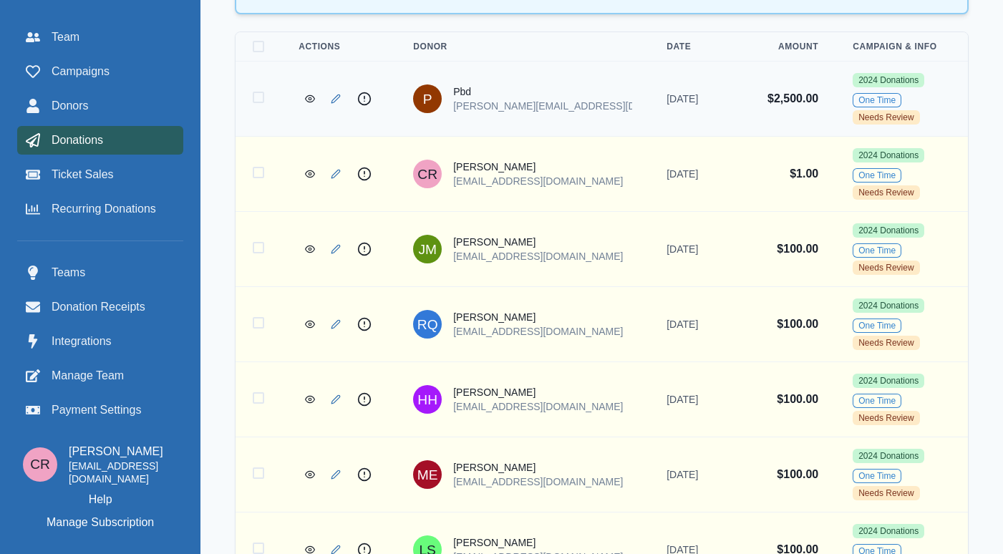
checkbox input "true"
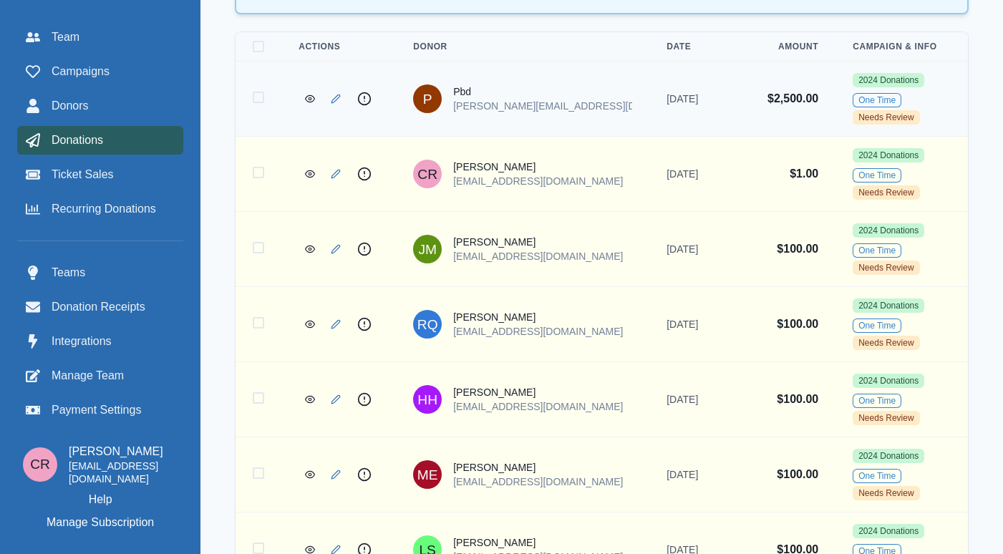
checkbox input "true"
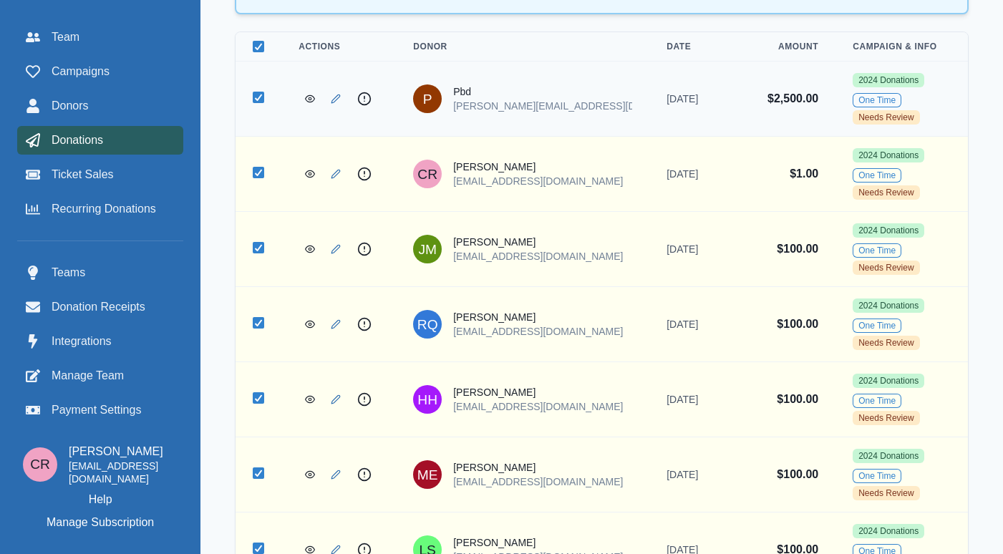
click at [267, 85] on td at bounding box center [258, 99] width 46 height 75
click at [256, 94] on icon at bounding box center [258, 97] width 9 height 7
click at [253, 97] on input "Select donation 6063" at bounding box center [252, 97] width 1 height 1
checkbox input "false"
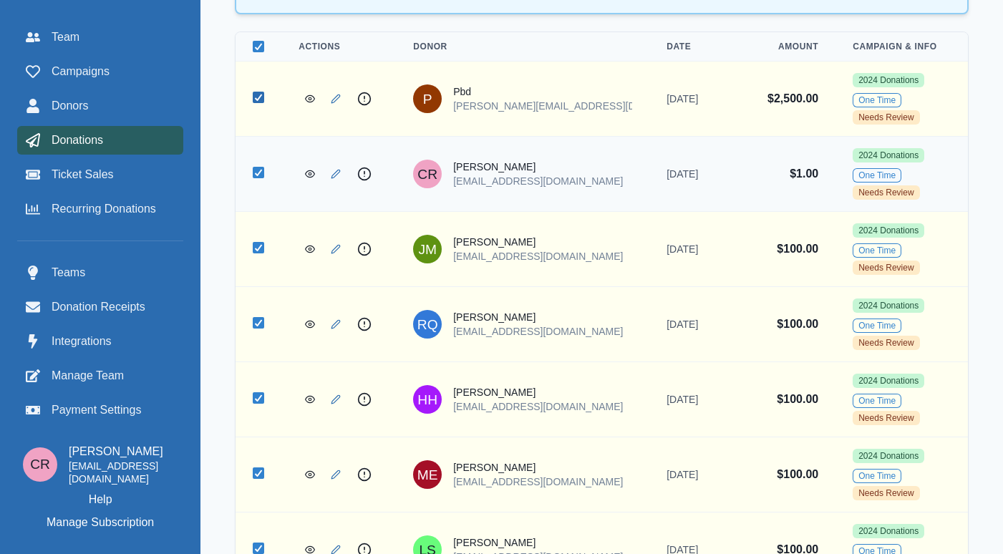
checkbox input "false"
click at [260, 140] on td at bounding box center [258, 174] width 46 height 75
click at [259, 169] on icon at bounding box center [258, 172] width 9 height 7
click at [253, 172] on input "Select donation 6050" at bounding box center [252, 172] width 1 height 1
checkbox input "false"
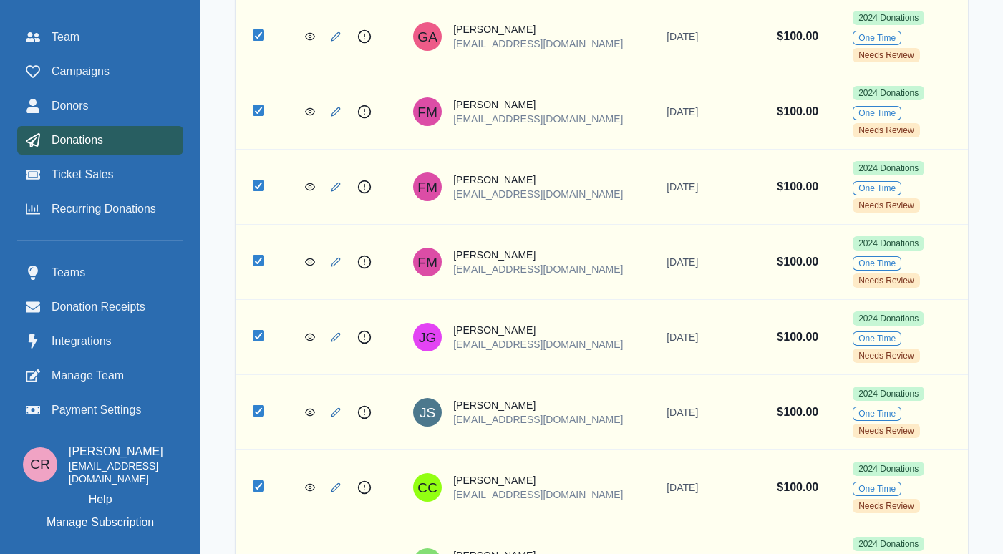
scroll to position [3423, 0]
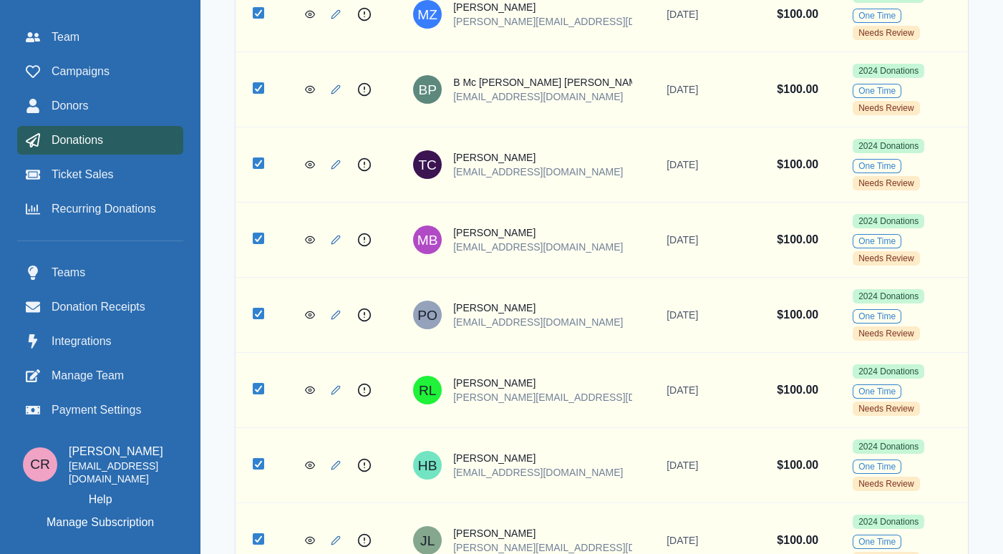
checkbox input "false"
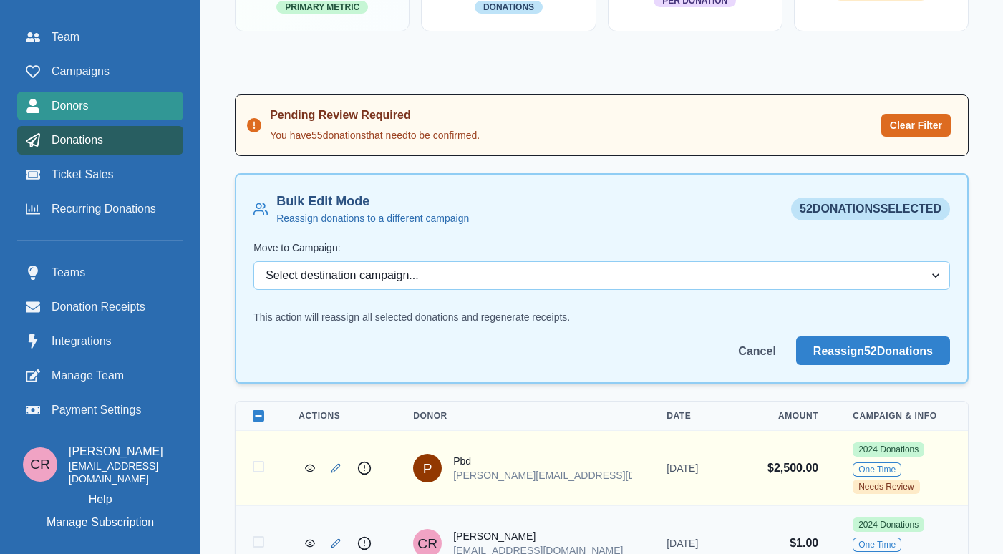
click at [112, 105] on div "Donors" at bounding box center [100, 105] width 149 height 17
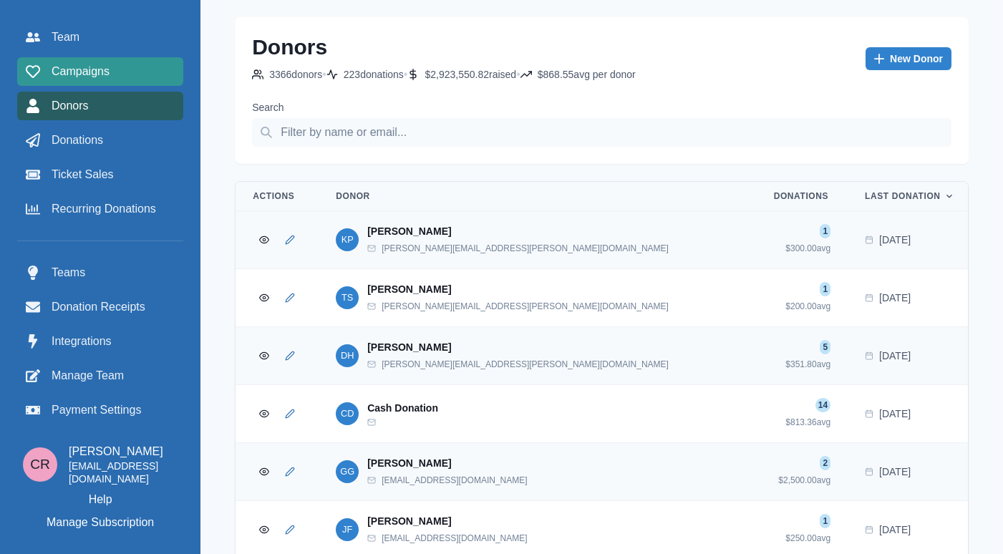
click at [56, 70] on span "Campaigns" at bounding box center [81, 71] width 58 height 17
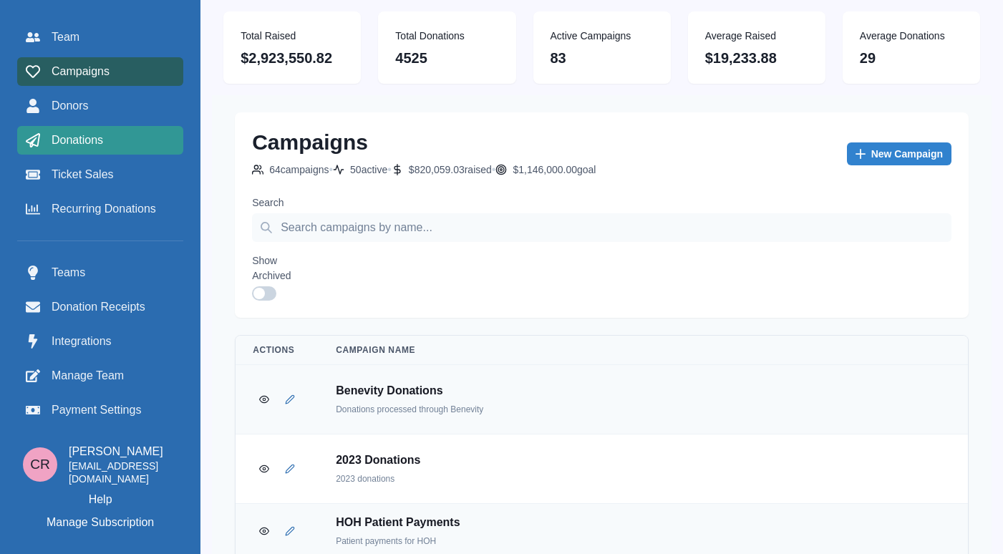
click at [86, 151] on link "Donations" at bounding box center [100, 140] width 166 height 29
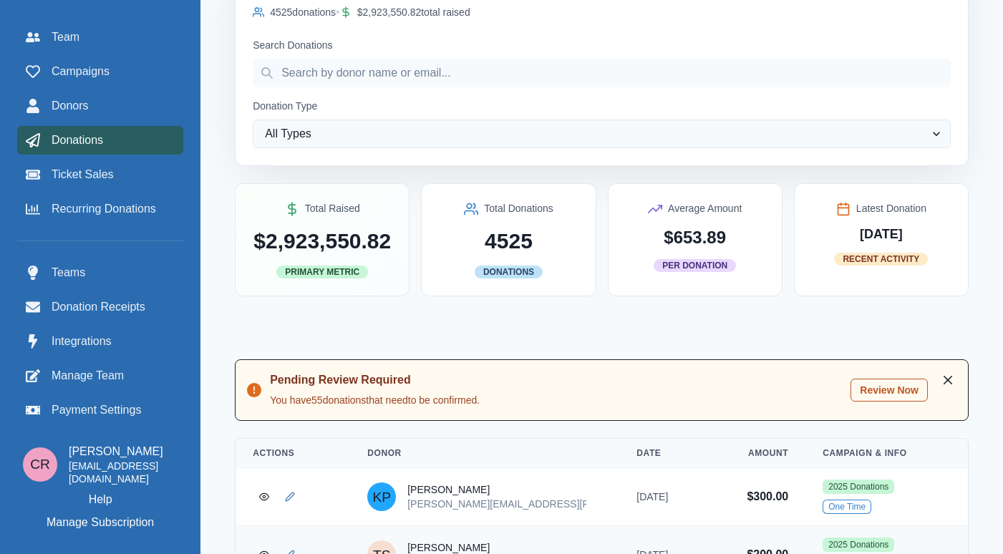
scroll to position [225, 0]
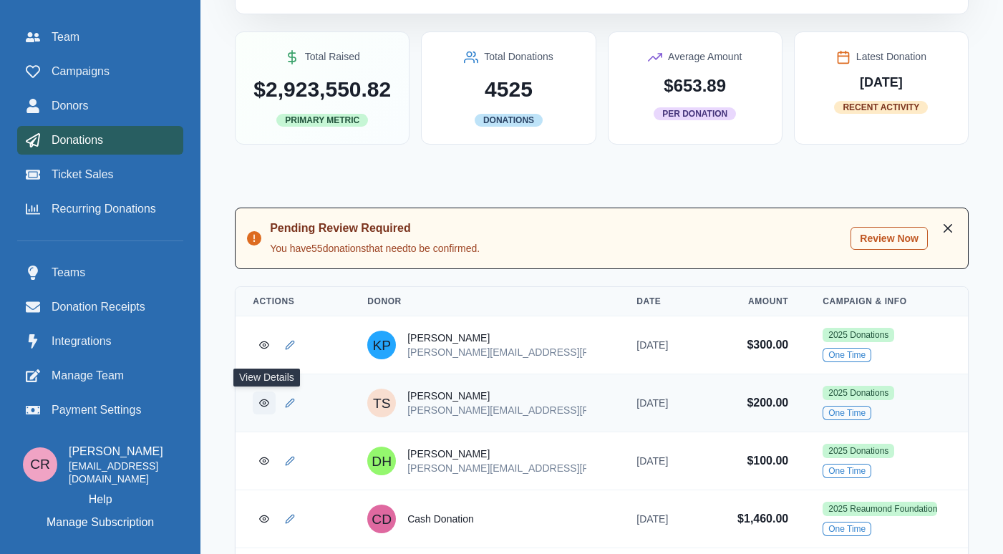
click at [263, 399] on icon "View Donation" at bounding box center [264, 403] width 10 height 10
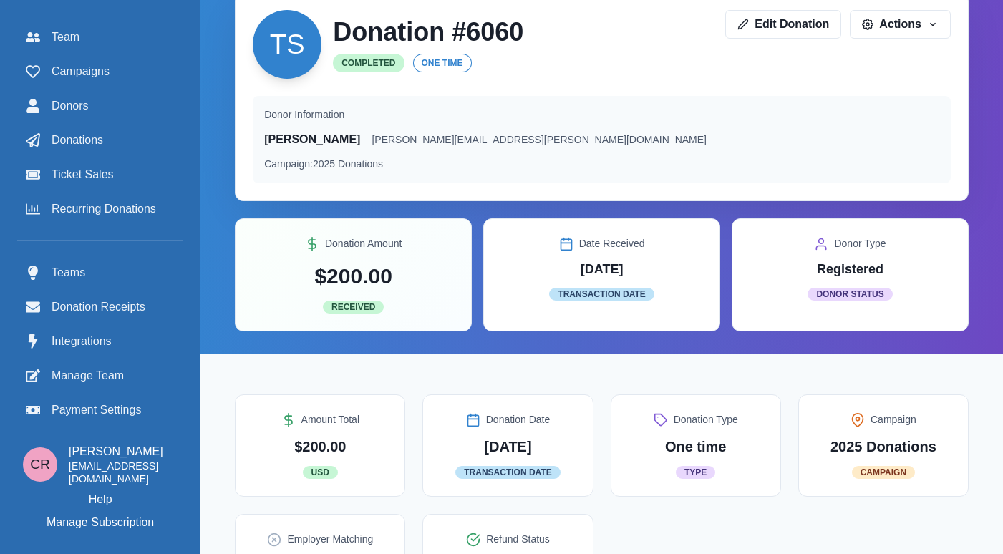
scroll to position [0, 11]
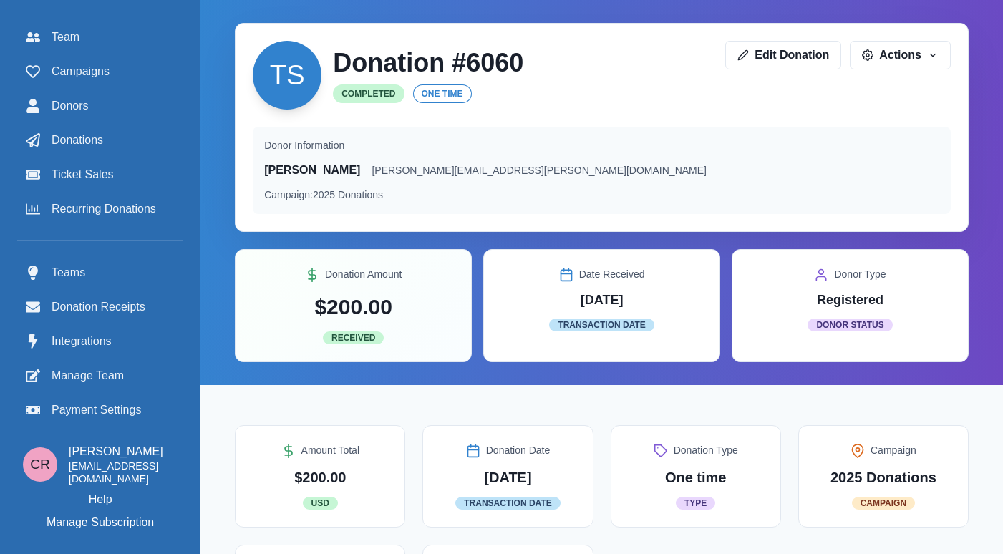
click at [255, 185] on div "Donor Information Thomas Sitz tom.sitz@cushwake.com Campaign: 2025 Donations" at bounding box center [602, 170] width 698 height 87
click at [90, 73] on span "Campaigns" at bounding box center [81, 71] width 58 height 17
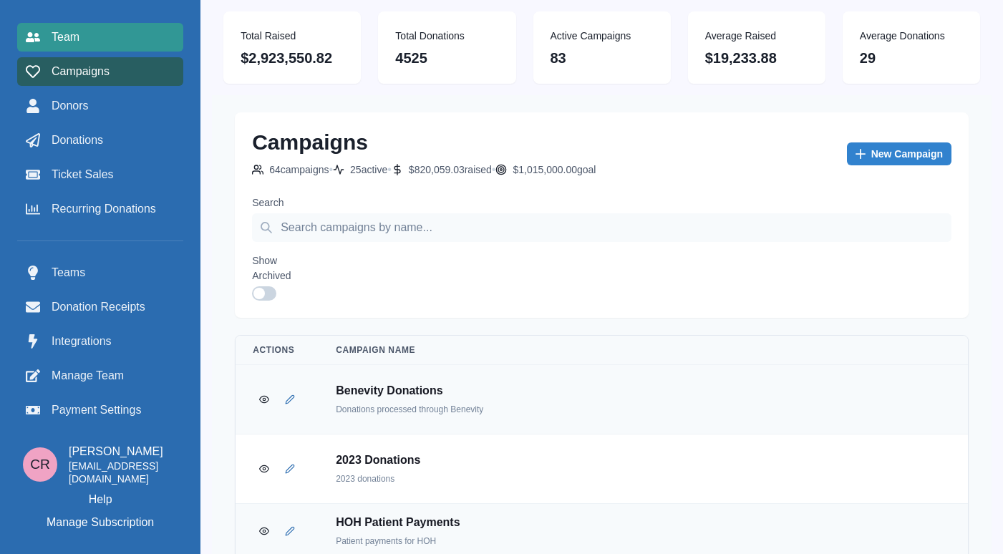
click at [73, 34] on span "Team" at bounding box center [66, 37] width 28 height 17
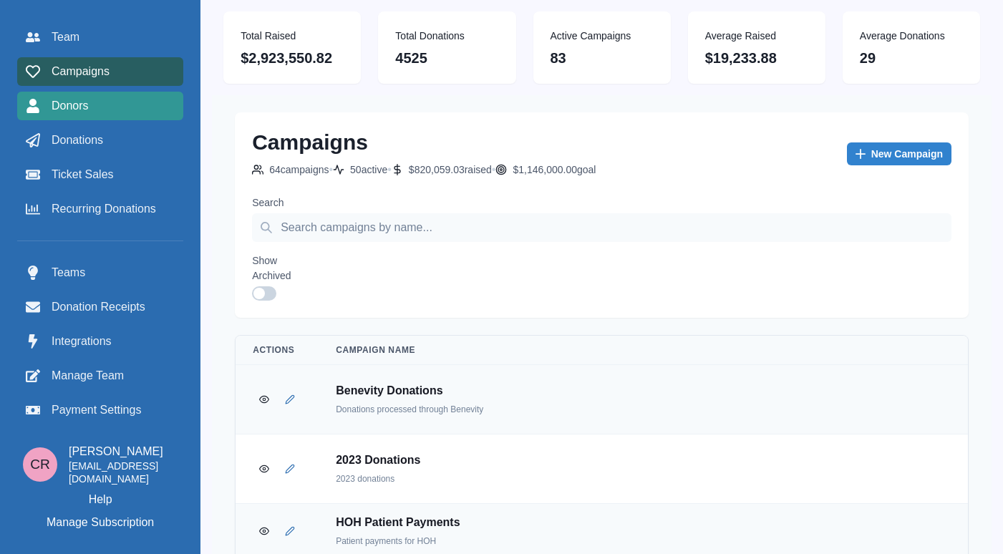
click at [115, 106] on div "Donors" at bounding box center [100, 105] width 149 height 17
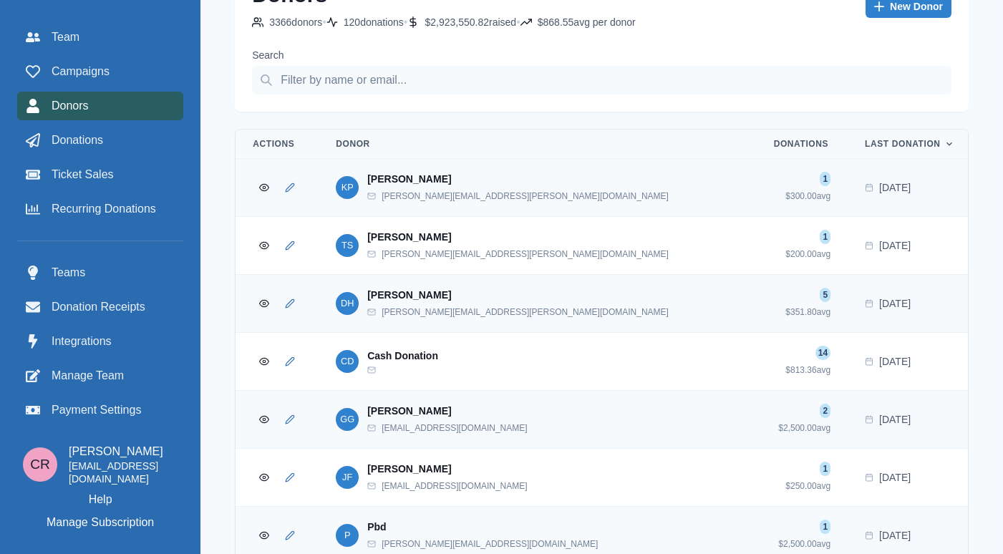
scroll to position [55, 0]
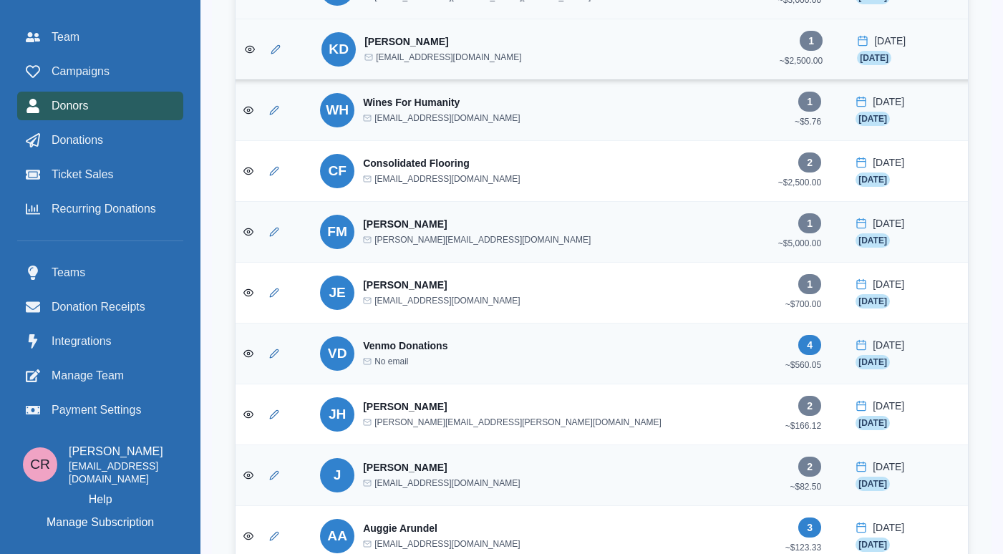
scroll to position [2563, 0]
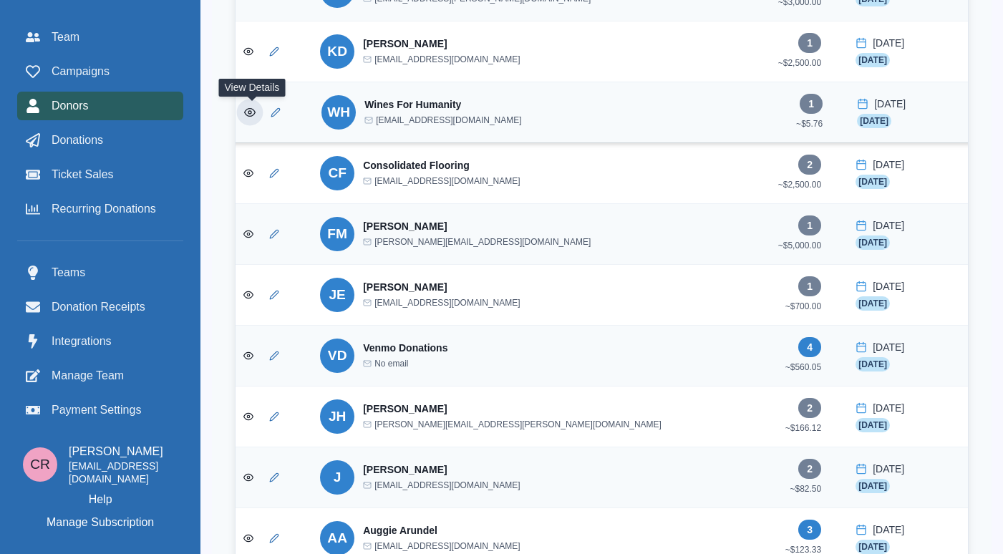
click at [251, 112] on icon "View Donor" at bounding box center [249, 112] width 11 height 11
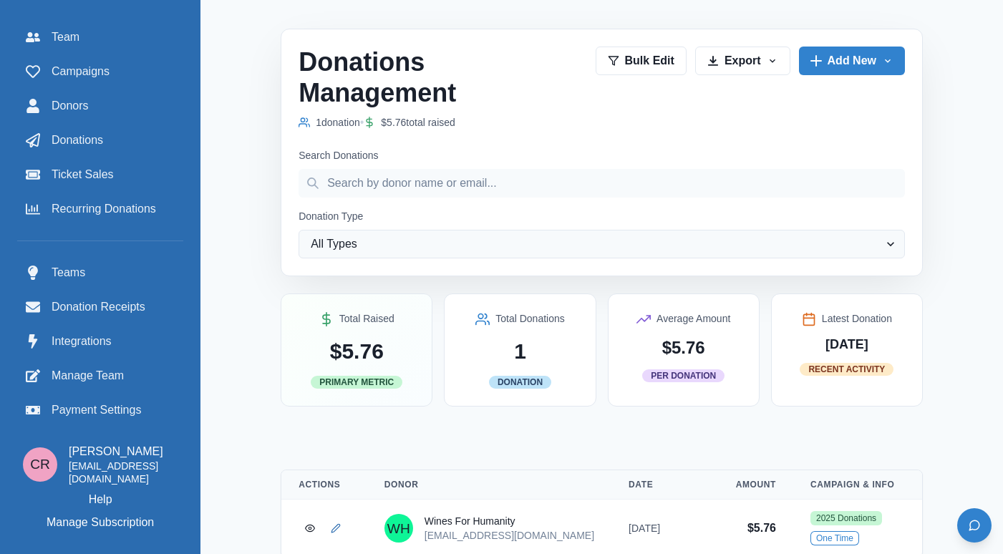
scroll to position [576, 0]
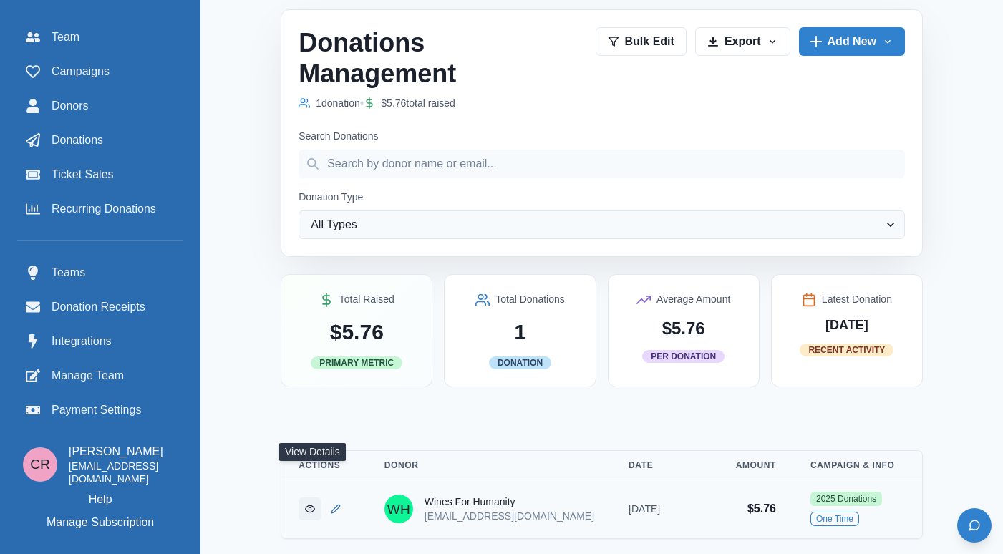
click at [316, 497] on link "View Donation" at bounding box center [309, 508] width 23 height 23
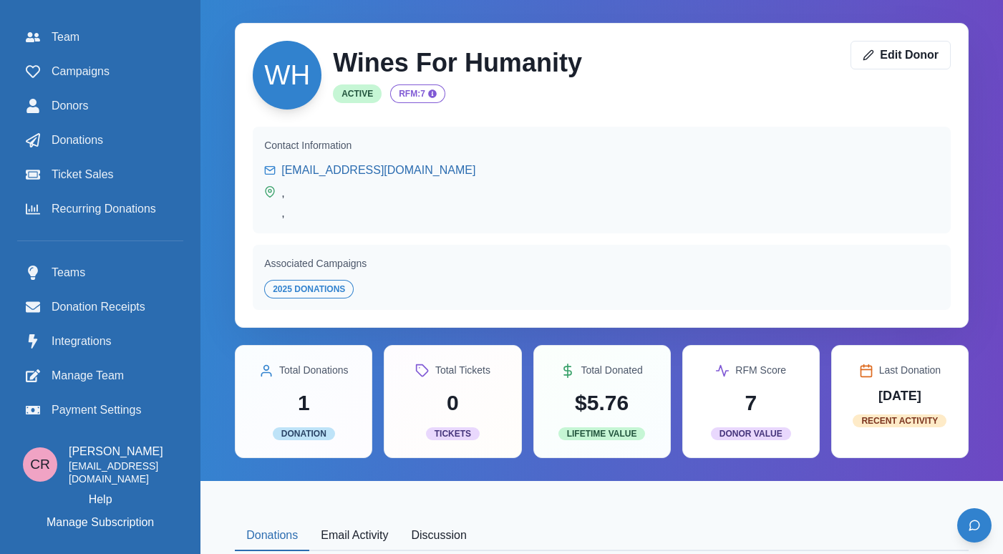
drag, startPoint x: 329, startPoint y: 213, endPoint x: 282, endPoint y: 228, distance: 49.6
click at [282, 228] on div "Contact Information [EMAIL_ADDRESS][DOMAIN_NAME] , ," at bounding box center [602, 180] width 698 height 107
click at [321, 230] on div "Contact Information [EMAIL_ADDRESS][DOMAIN_NAME] , ," at bounding box center [602, 180] width 698 height 107
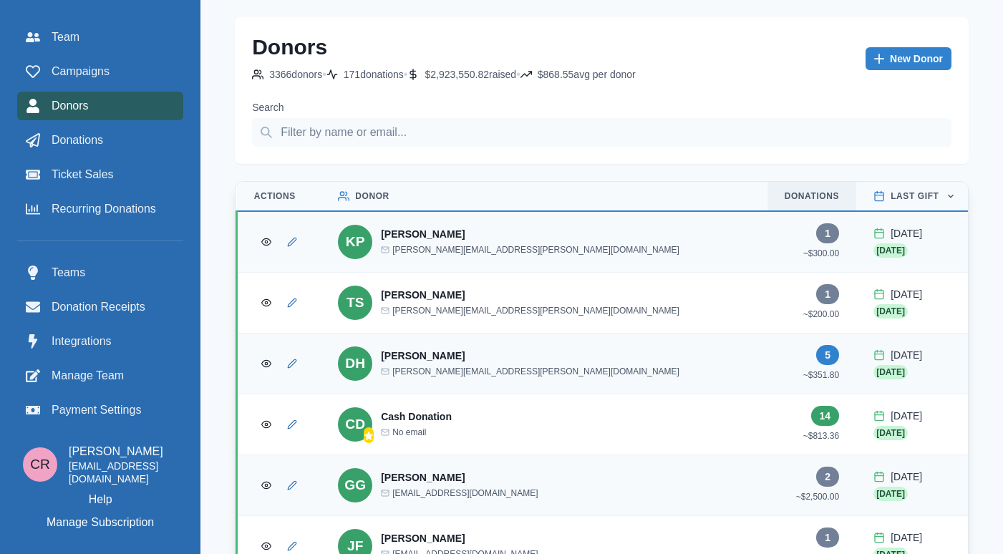
click at [784, 192] on p "Donations" at bounding box center [811, 195] width 55 height 11
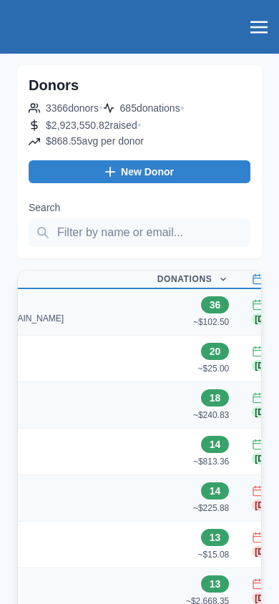
scroll to position [0, 457]
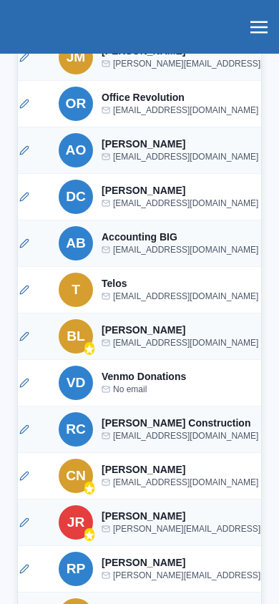
scroll to position [0, 0]
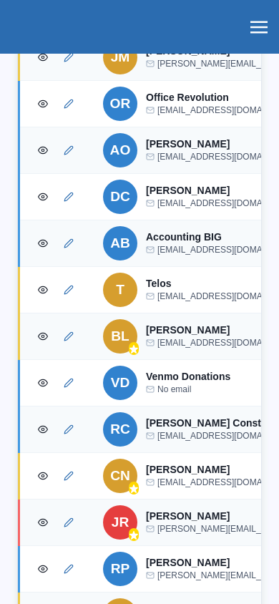
click at [49, 294] on button "View Donor" at bounding box center [42, 289] width 23 height 23
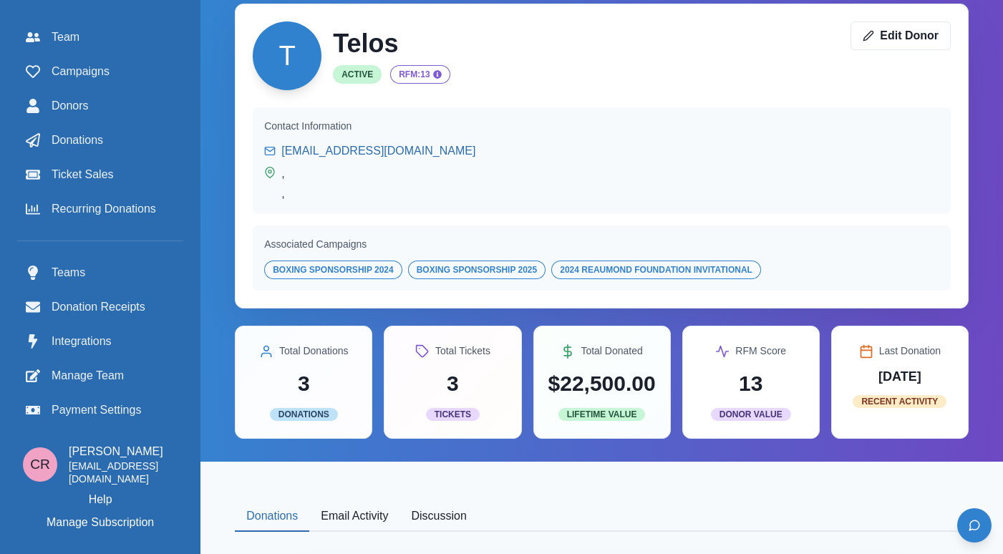
scroll to position [19, 0]
drag, startPoint x: 309, startPoint y: 207, endPoint x: 252, endPoint y: 172, distance: 66.8
click at [253, 172] on div "Contact Information [EMAIL_ADDRESS][DOMAIN_NAME] , ," at bounding box center [602, 160] width 698 height 107
copy div ", ,"
